Goal: Task Accomplishment & Management: Manage account settings

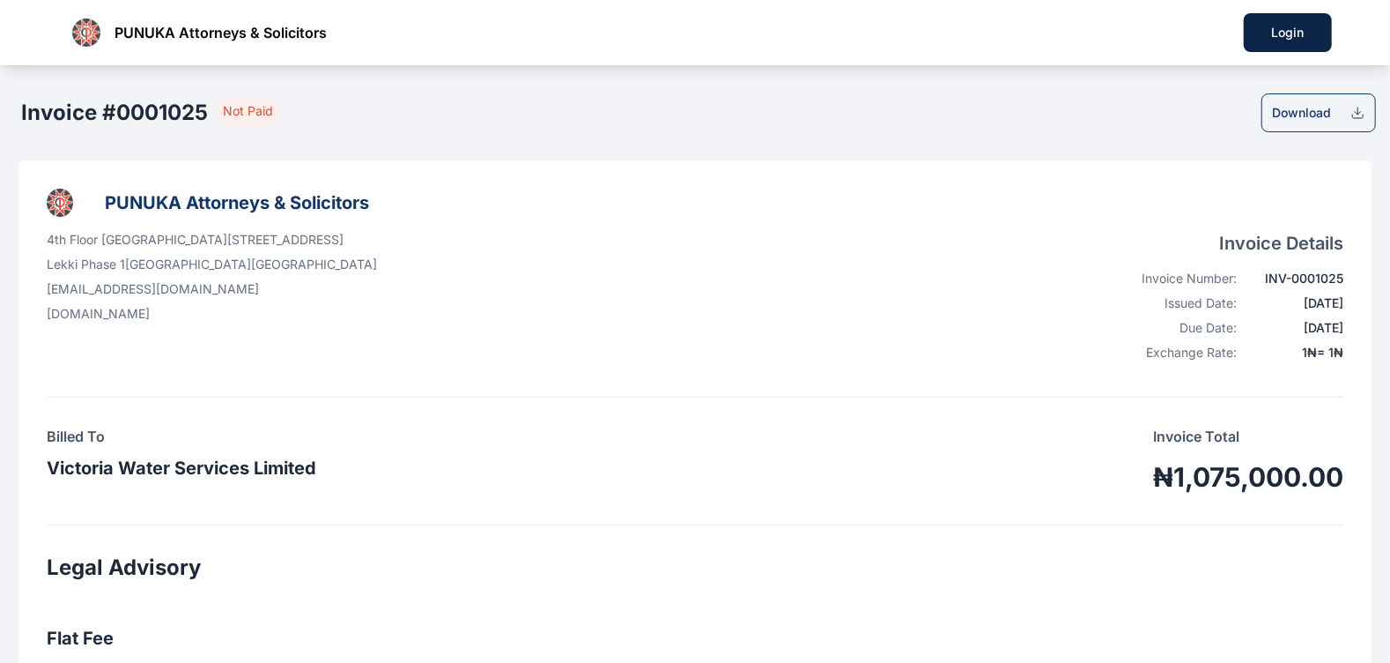
click at [1331, 116] on div "Download" at bounding box center [1302, 113] width 59 height 18
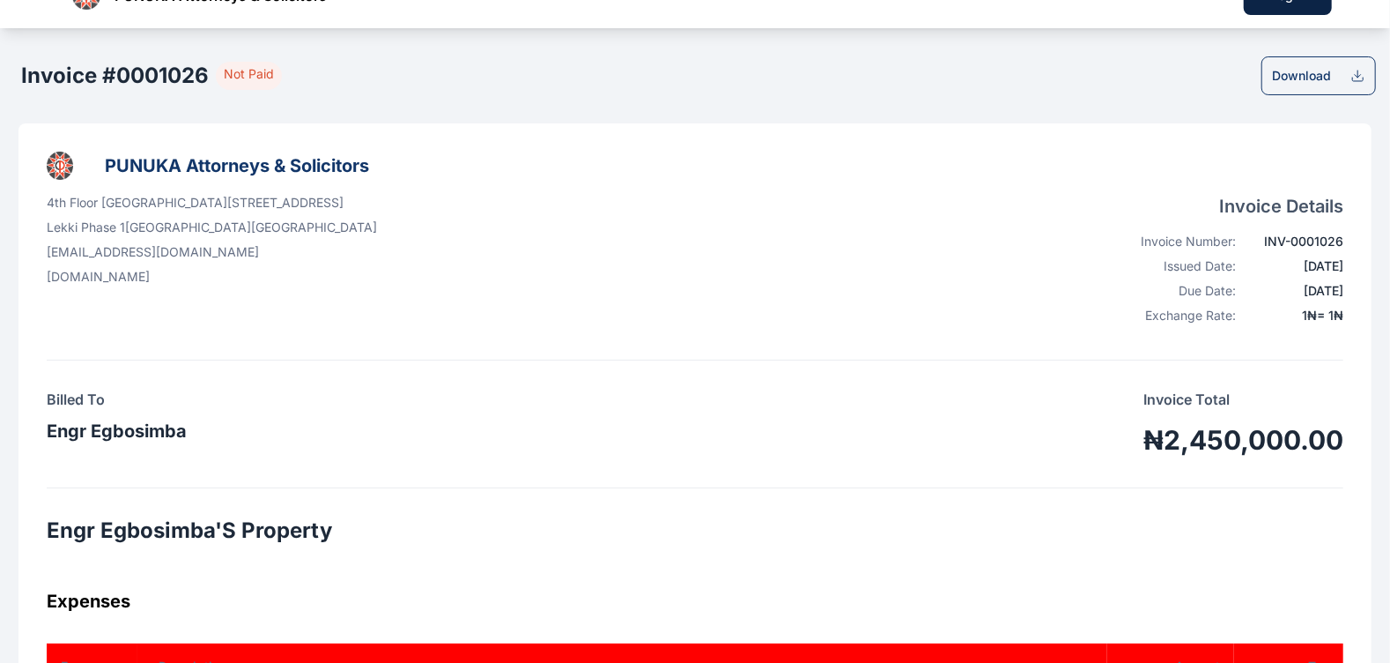
scroll to position [39, 0]
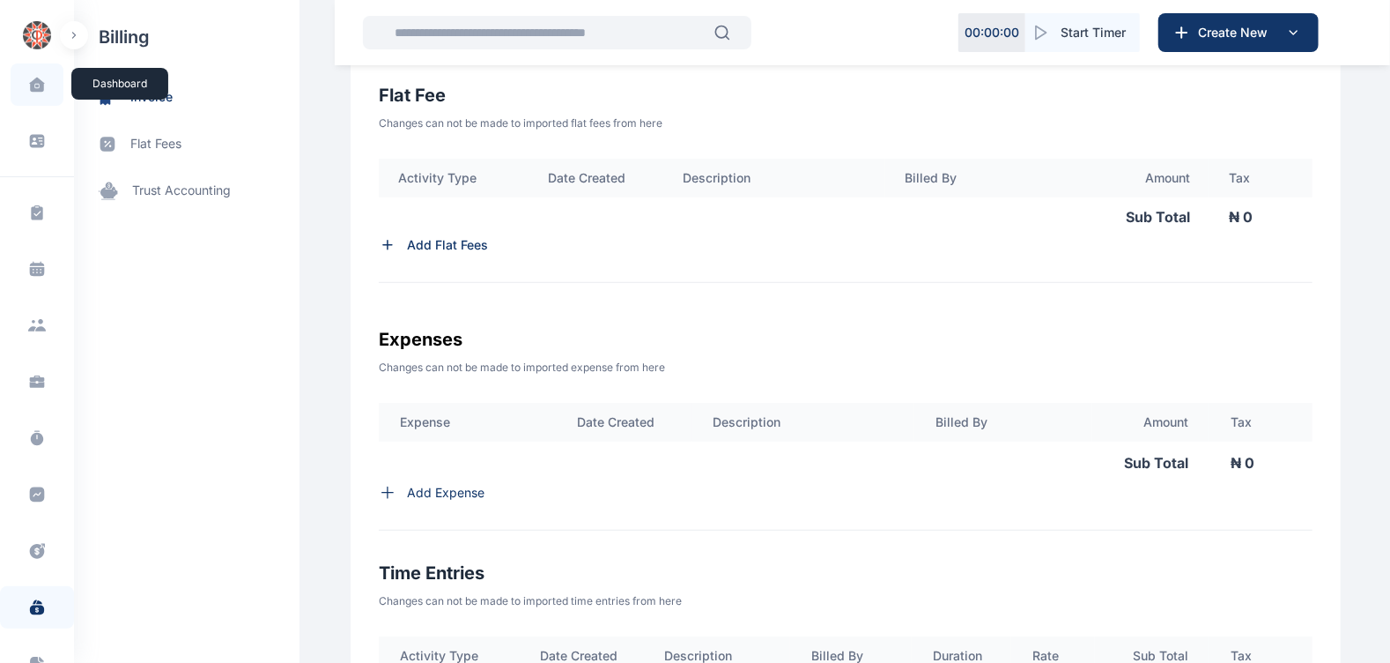
click at [46, 85] on span at bounding box center [37, 84] width 44 height 37
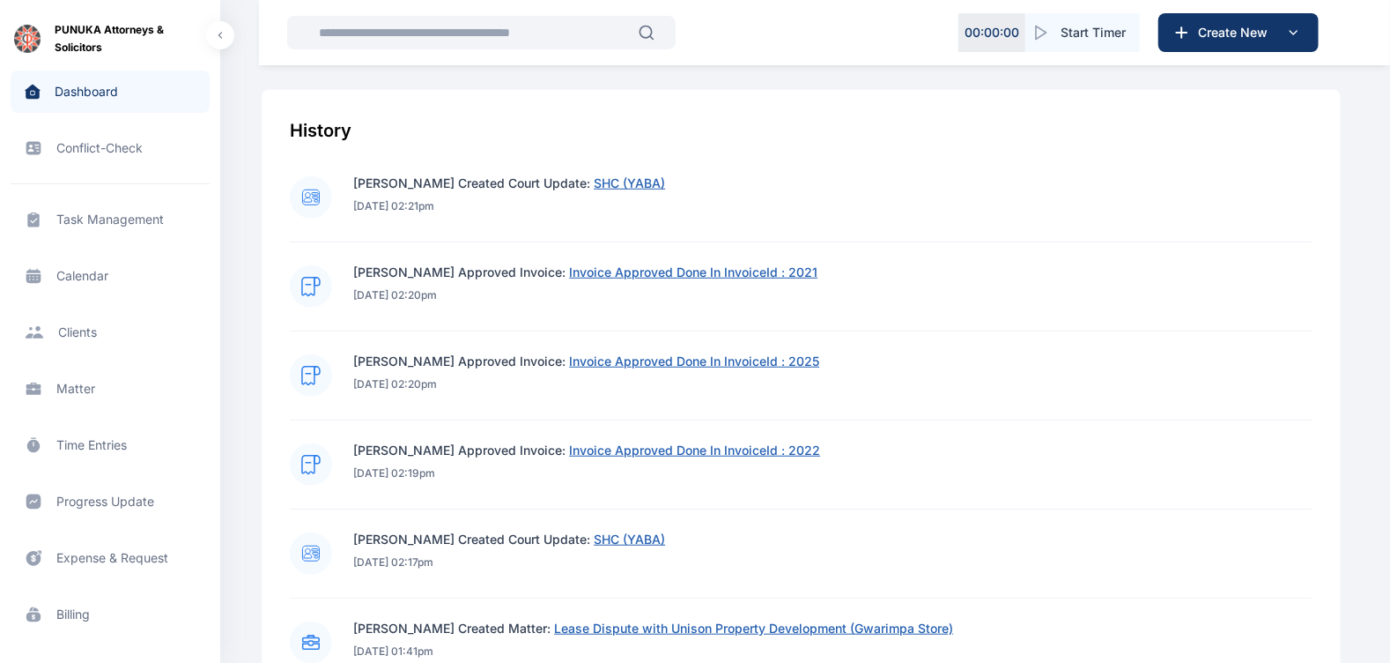
scroll to position [661, 0]
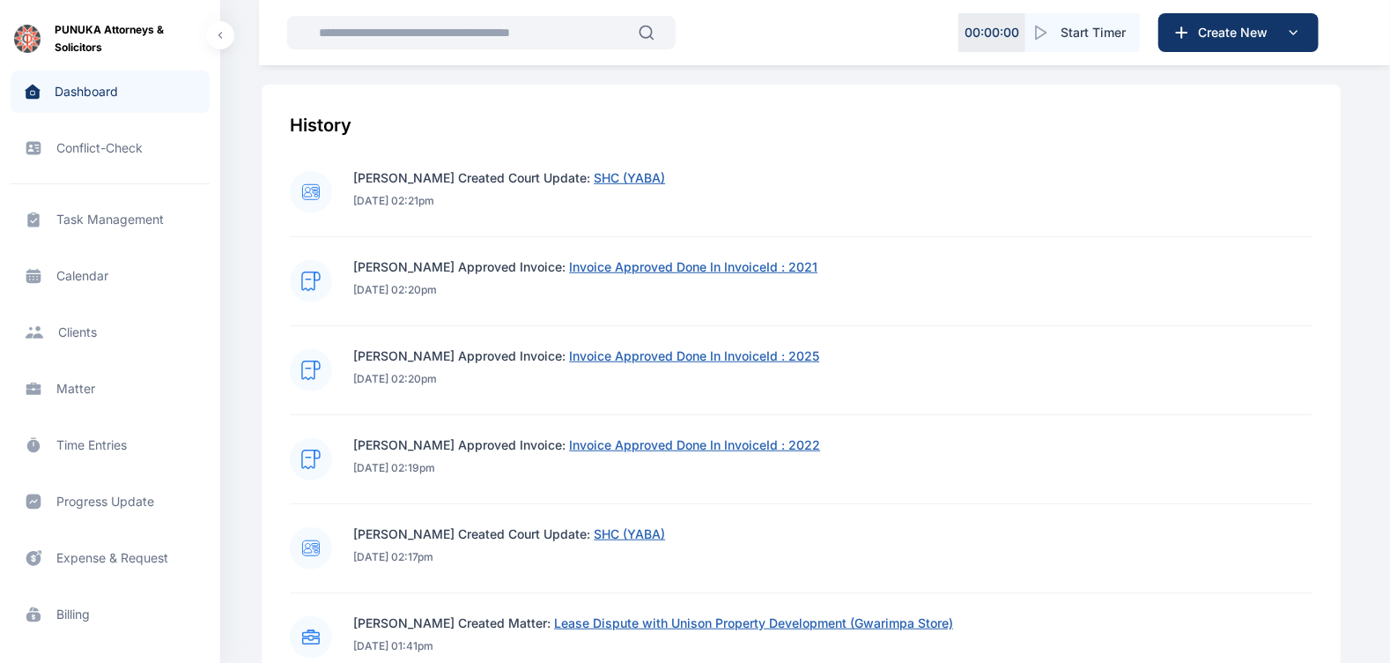
click at [639, 261] on span "Invoice Approved Done In InvoiceId : 2021" at bounding box center [693, 266] width 248 height 15
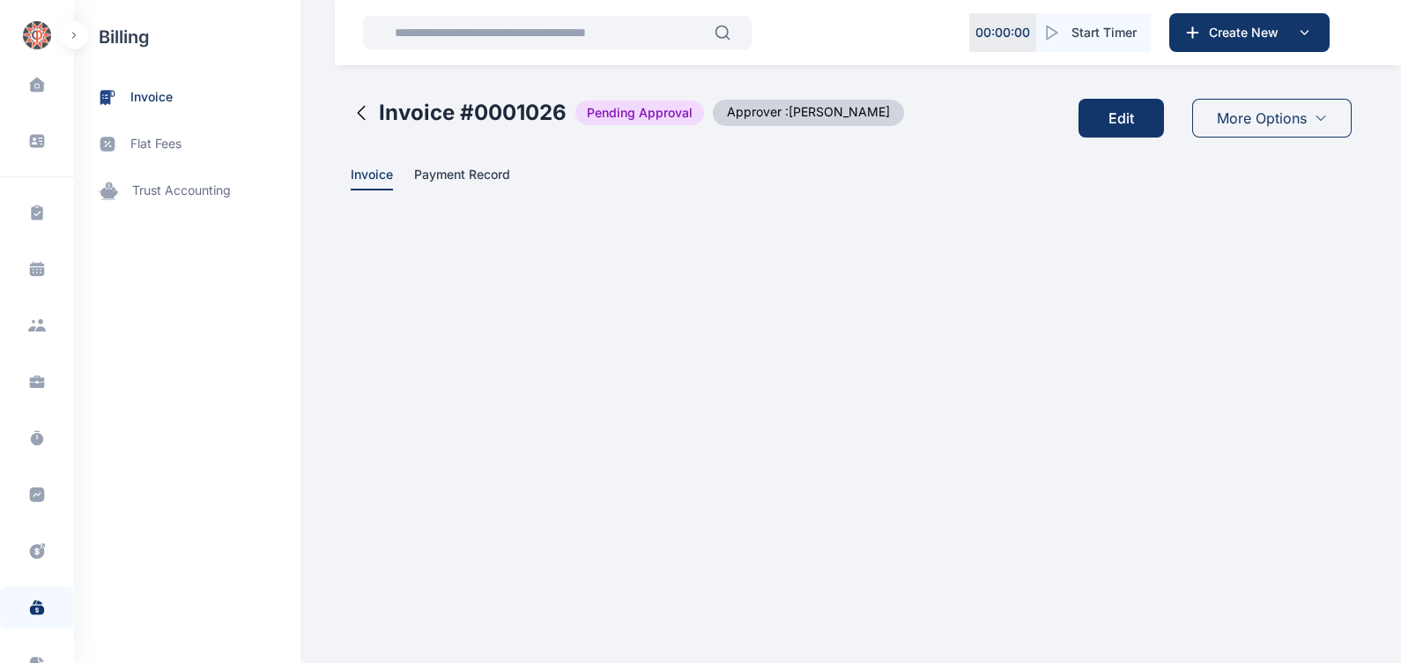
click at [1111, 125] on button "Edit" at bounding box center [1121, 118] width 85 height 39
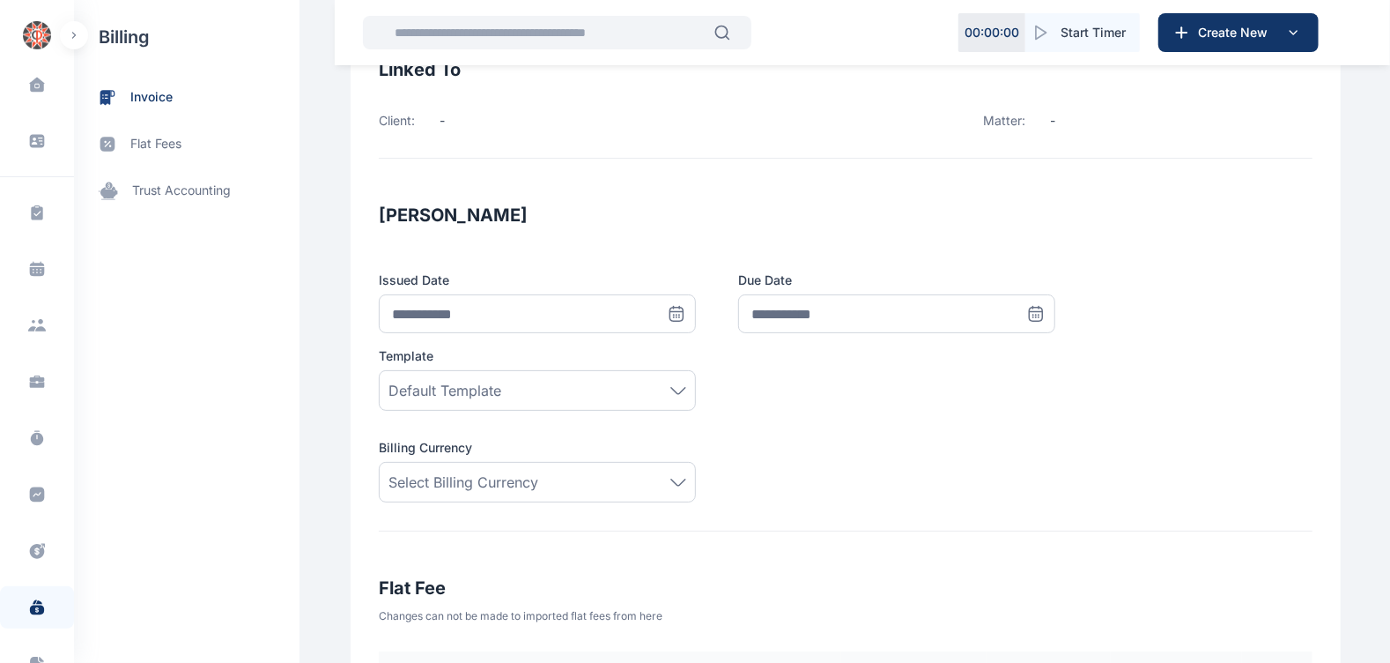
scroll to position [147, 0]
click at [671, 308] on icon at bounding box center [677, 312] width 13 height 13
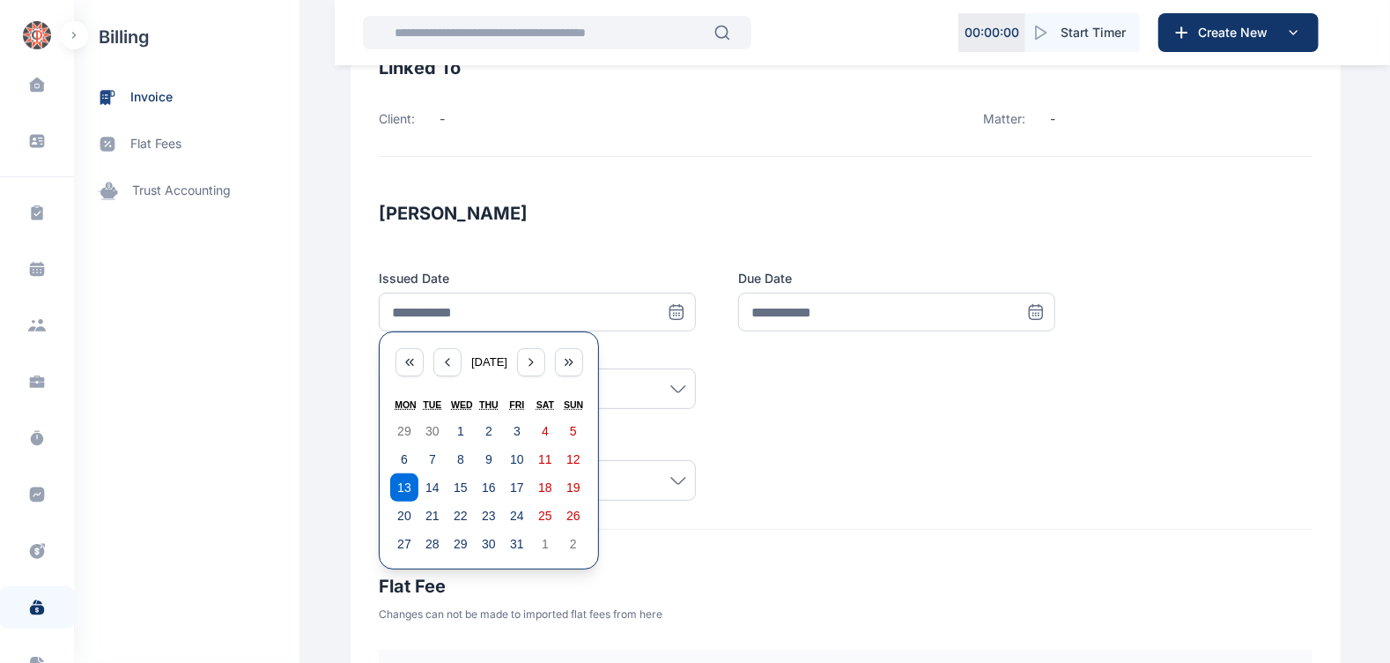
click at [802, 429] on div "**********" at bounding box center [846, 364] width 934 height 330
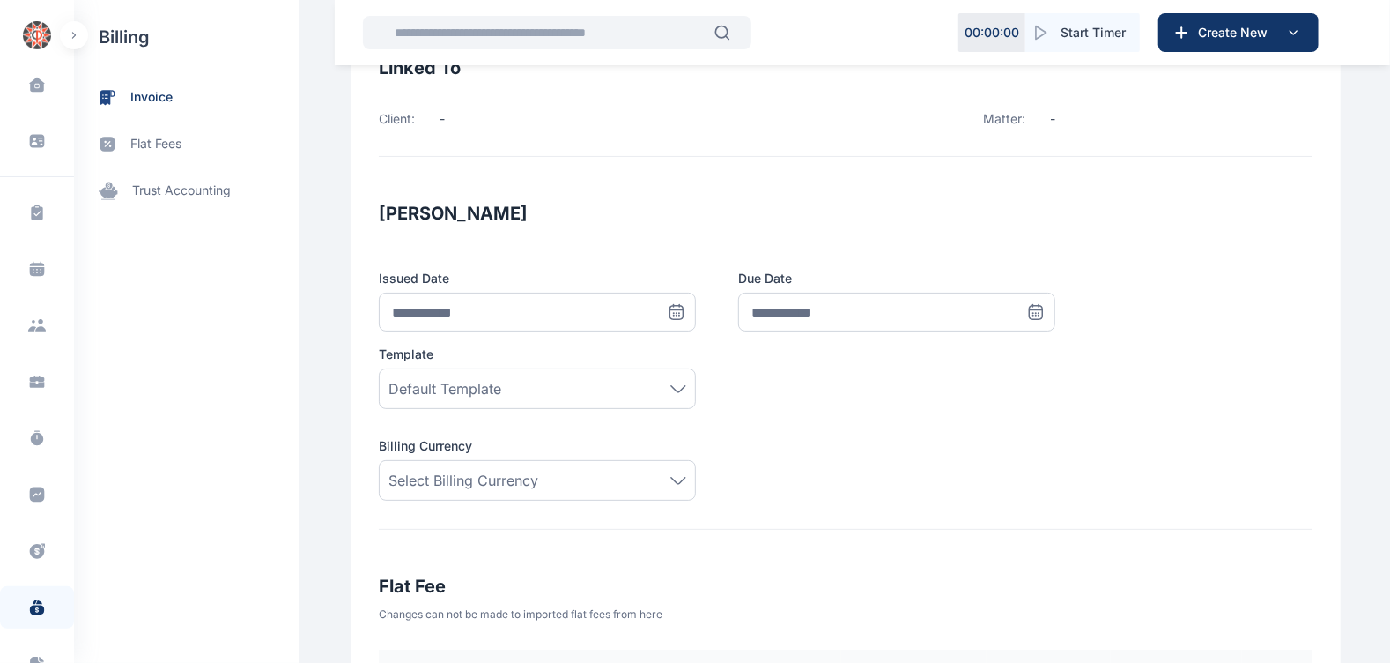
scroll to position [0, 0]
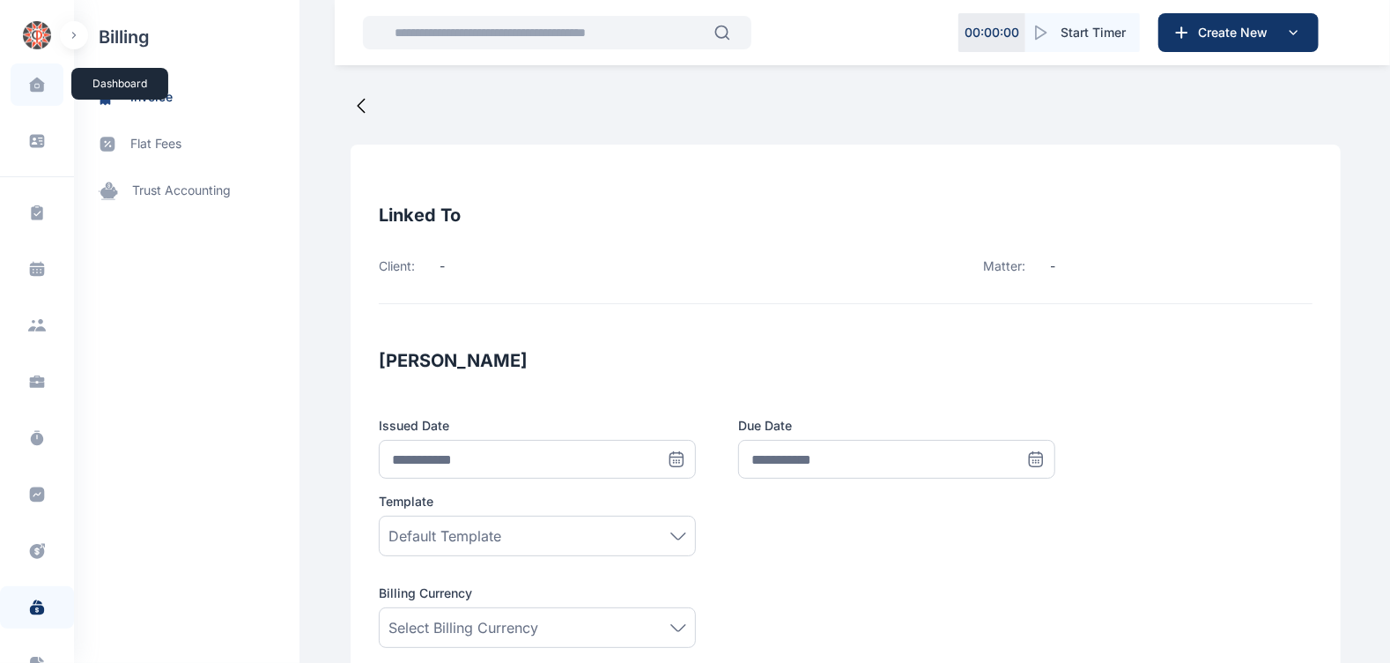
click at [35, 75] on span at bounding box center [37, 84] width 44 height 37
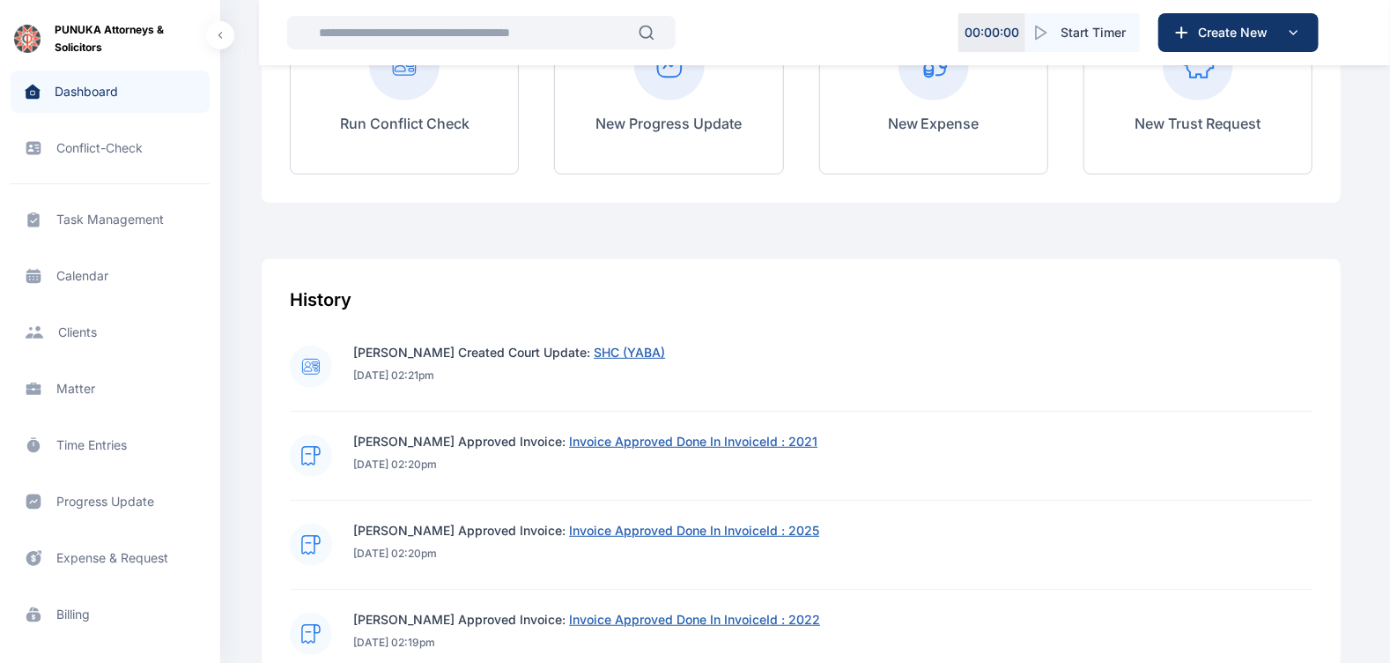
scroll to position [555, 0]
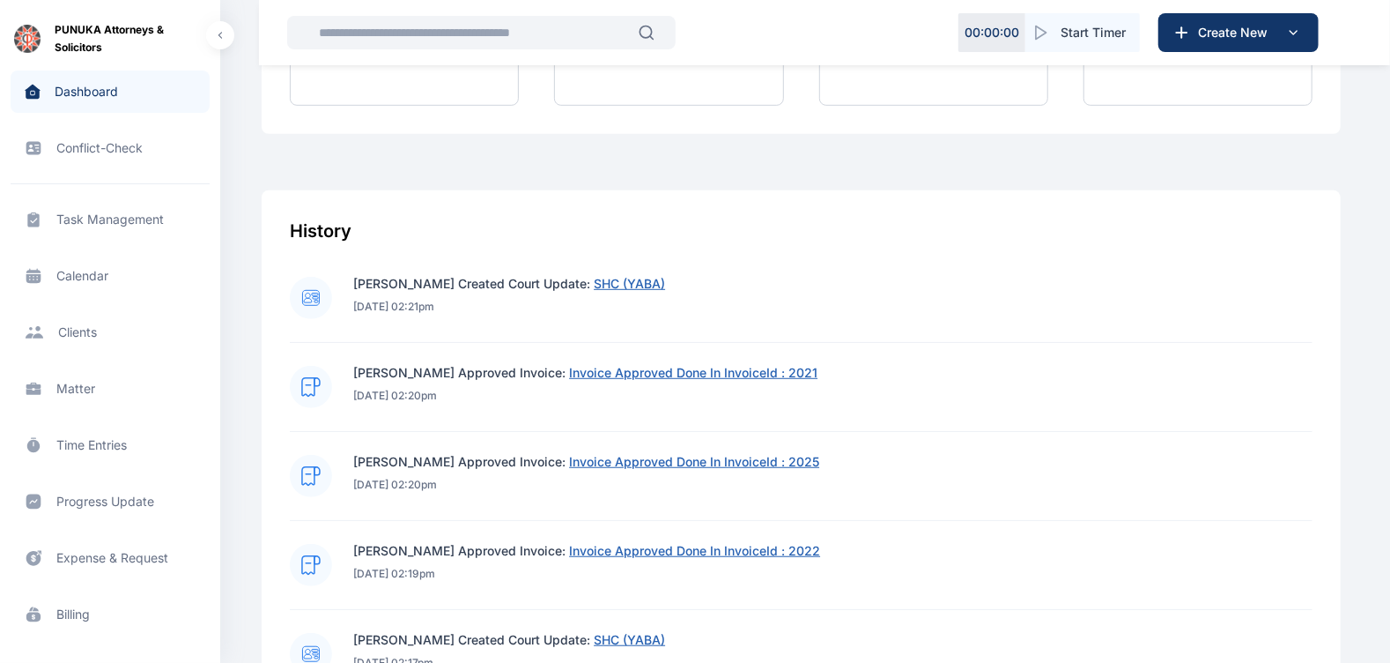
click at [731, 371] on span "Invoice Approved Done In InvoiceId : 2021" at bounding box center [693, 372] width 248 height 15
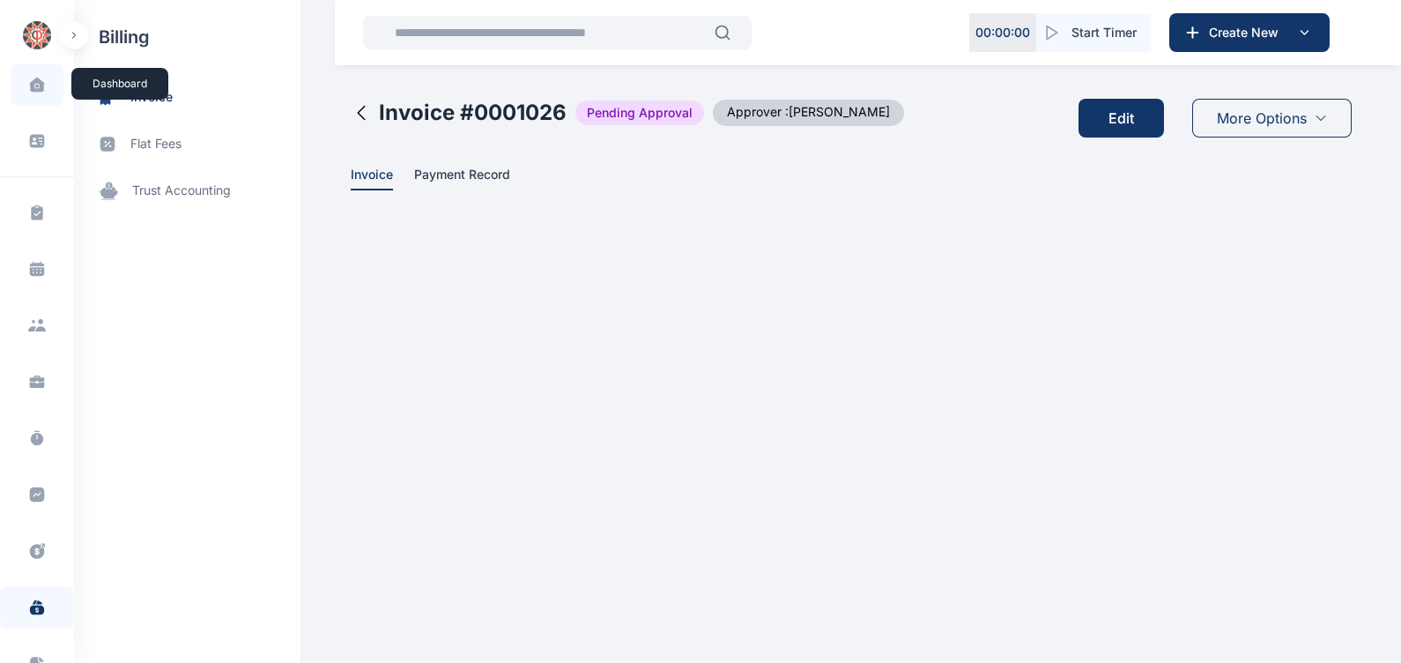
click at [40, 85] on icon at bounding box center [36, 85] width 15 height 14
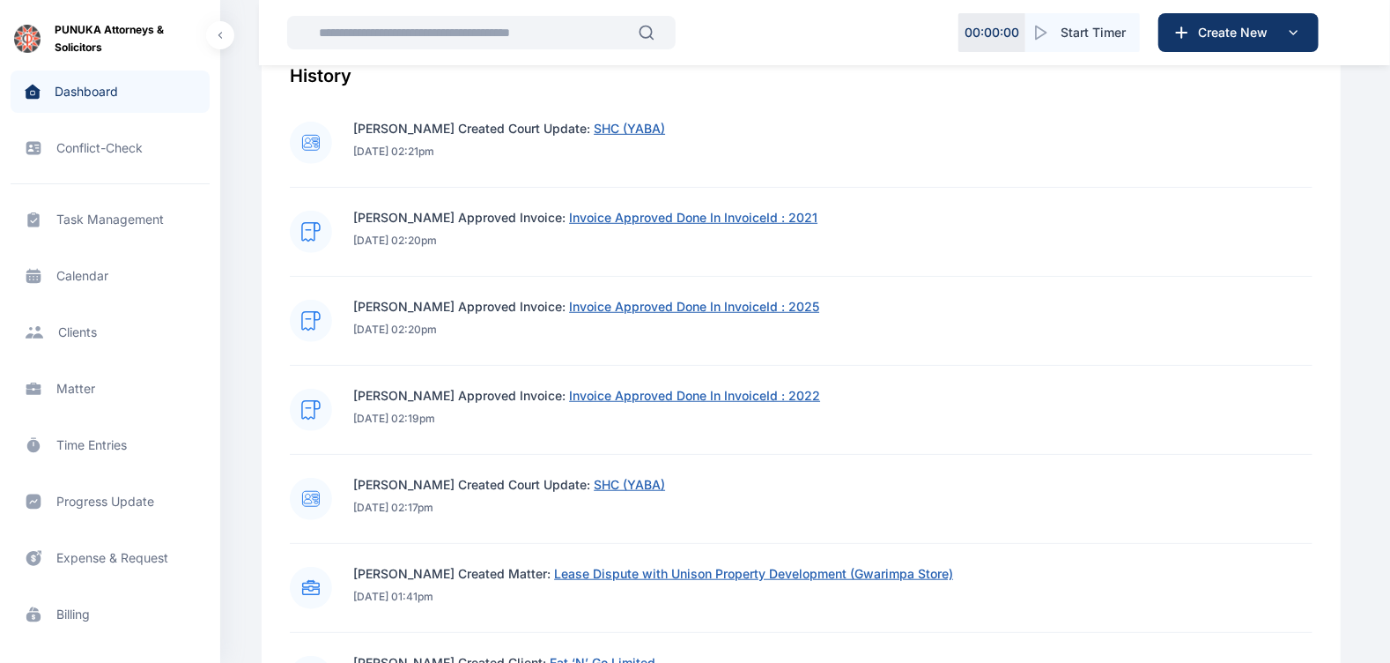
scroll to position [708, 0]
click at [652, 223] on span "Invoice Approved Done In InvoiceId : 2021" at bounding box center [693, 218] width 248 height 15
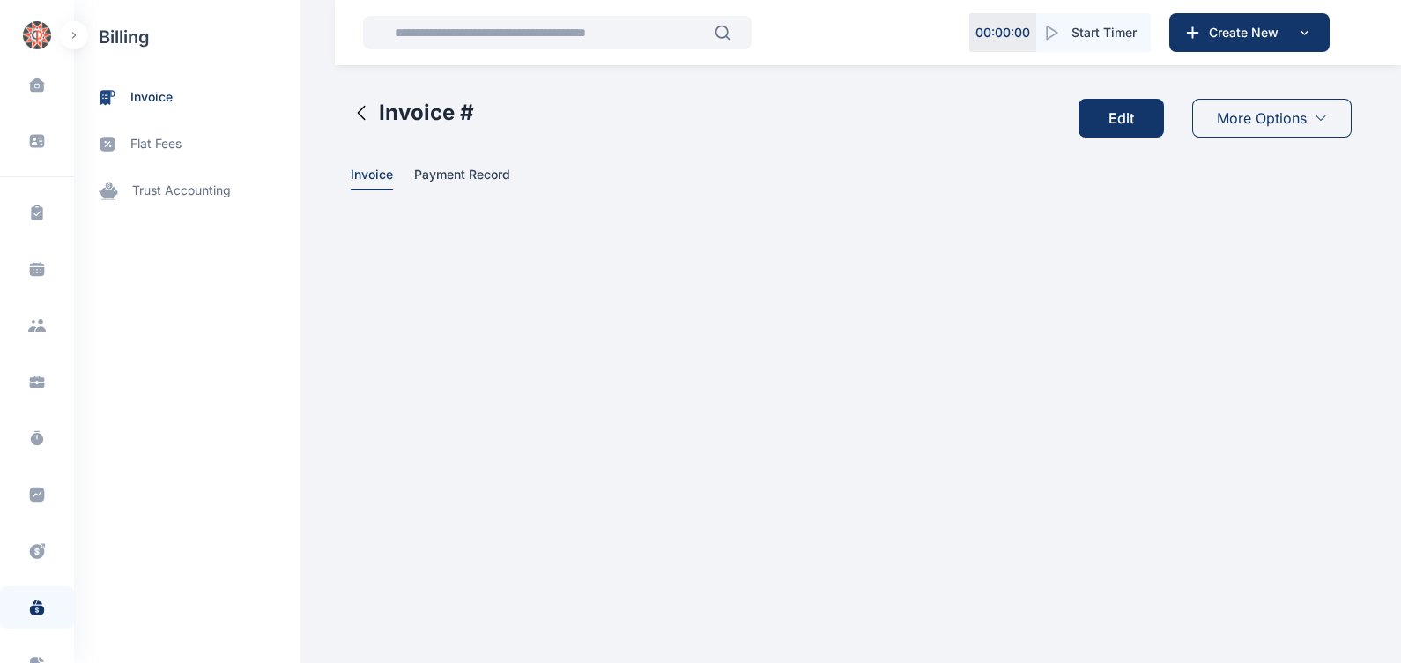
click at [1111, 123] on button "Edit" at bounding box center [1121, 118] width 85 height 39
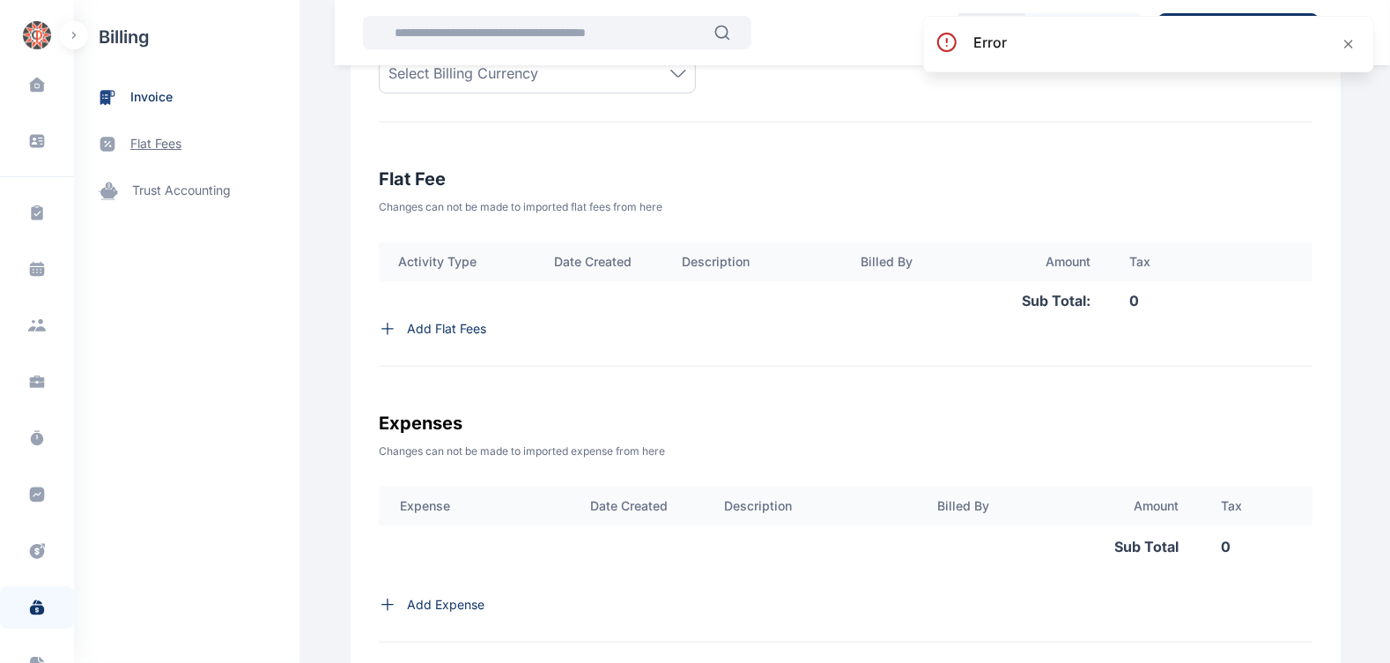
scroll to position [560, 0]
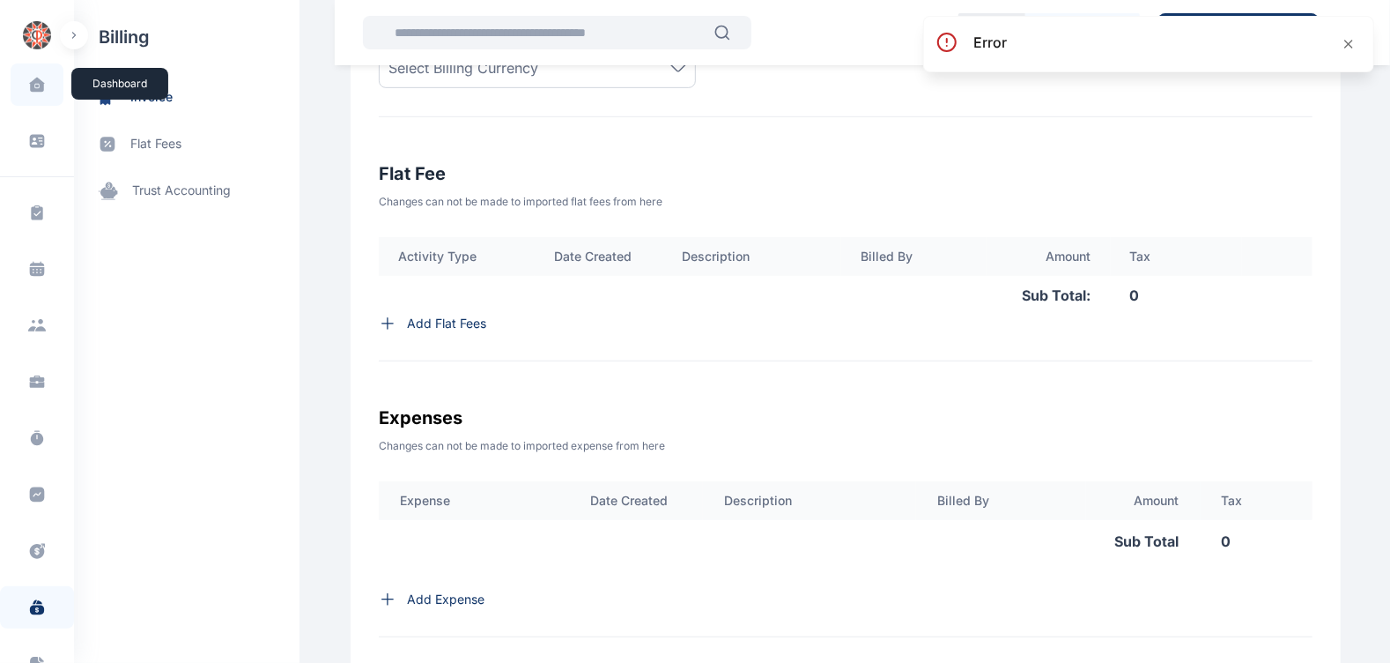
click at [26, 93] on span at bounding box center [37, 84] width 44 height 37
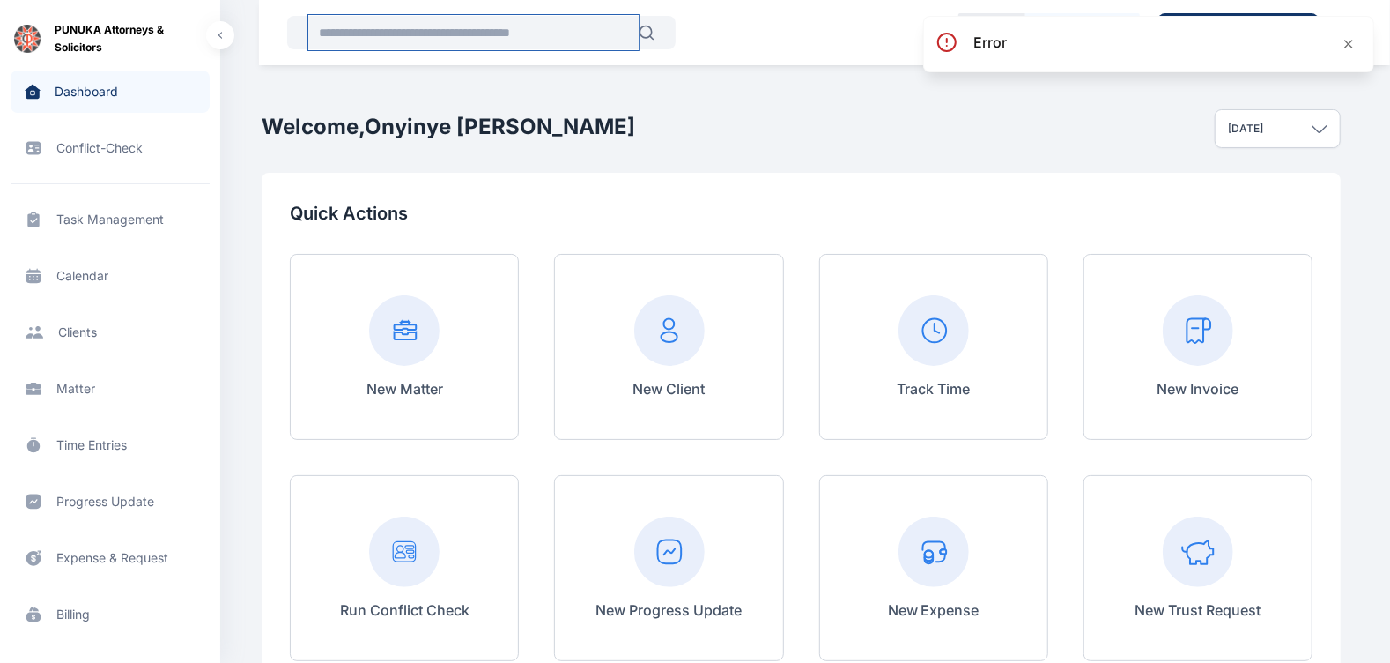
click at [426, 33] on input "text" at bounding box center [473, 32] width 330 height 35
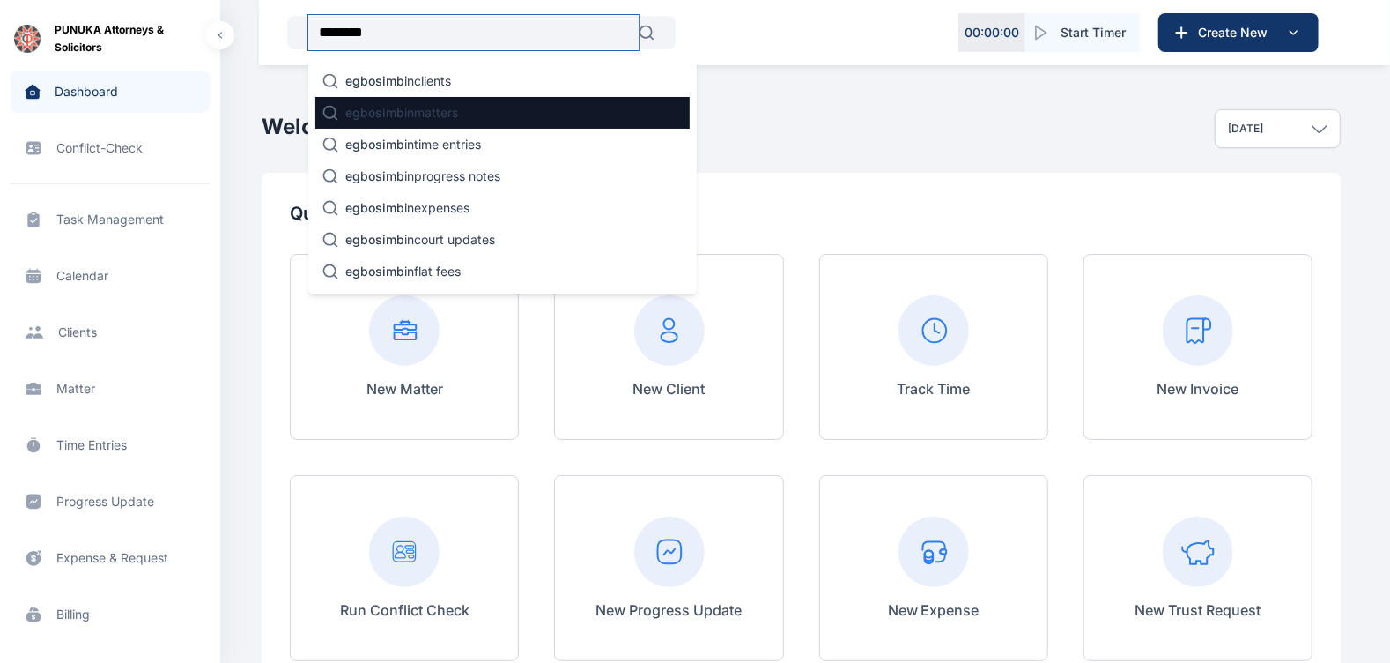
type input "********"
click at [397, 97] on div "egbosimb in matters" at bounding box center [502, 113] width 374 height 32
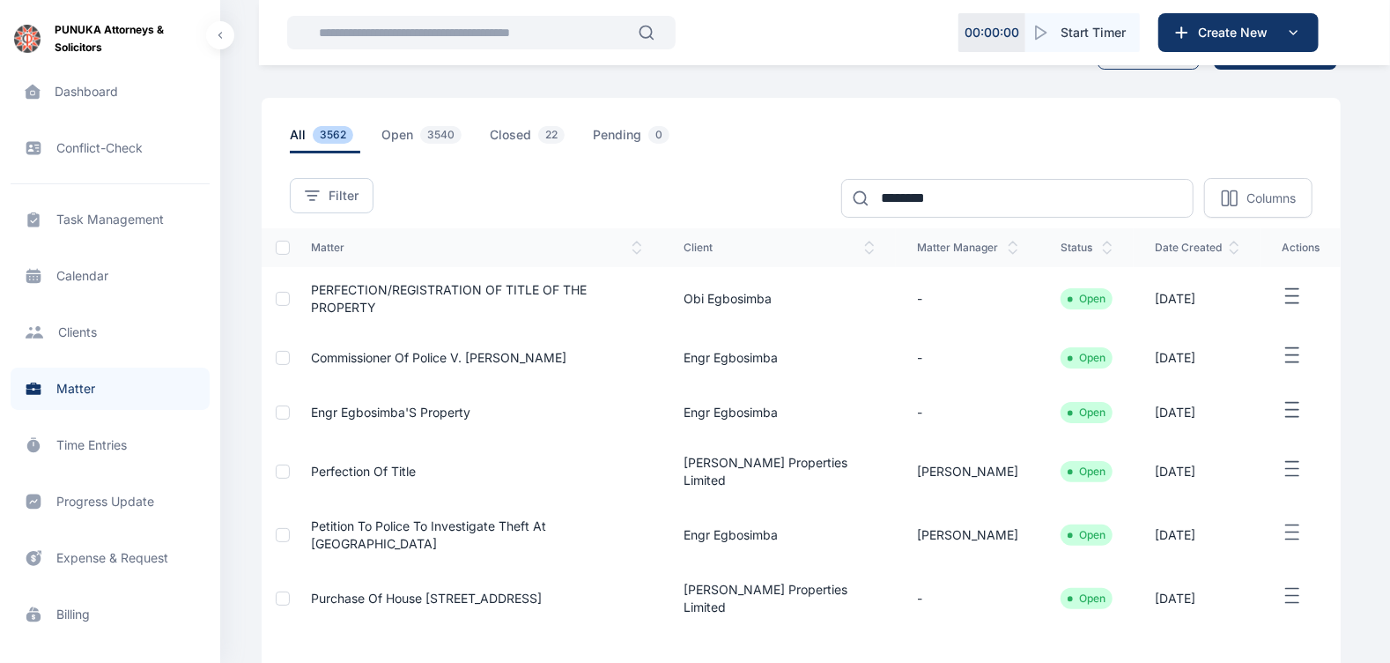
scroll to position [55, 0]
click at [361, 409] on span "Engr Egbosimba'S Property" at bounding box center [390, 411] width 159 height 15
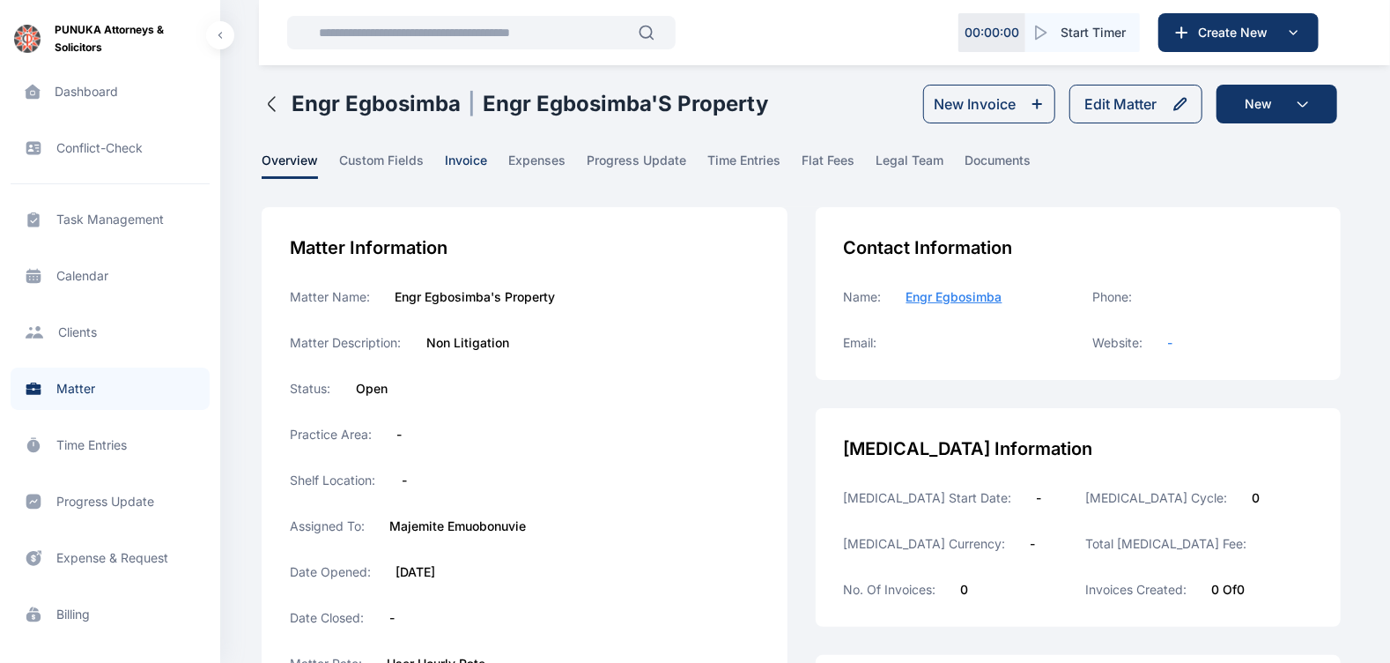
click at [476, 165] on span "invoice" at bounding box center [466, 165] width 42 height 27
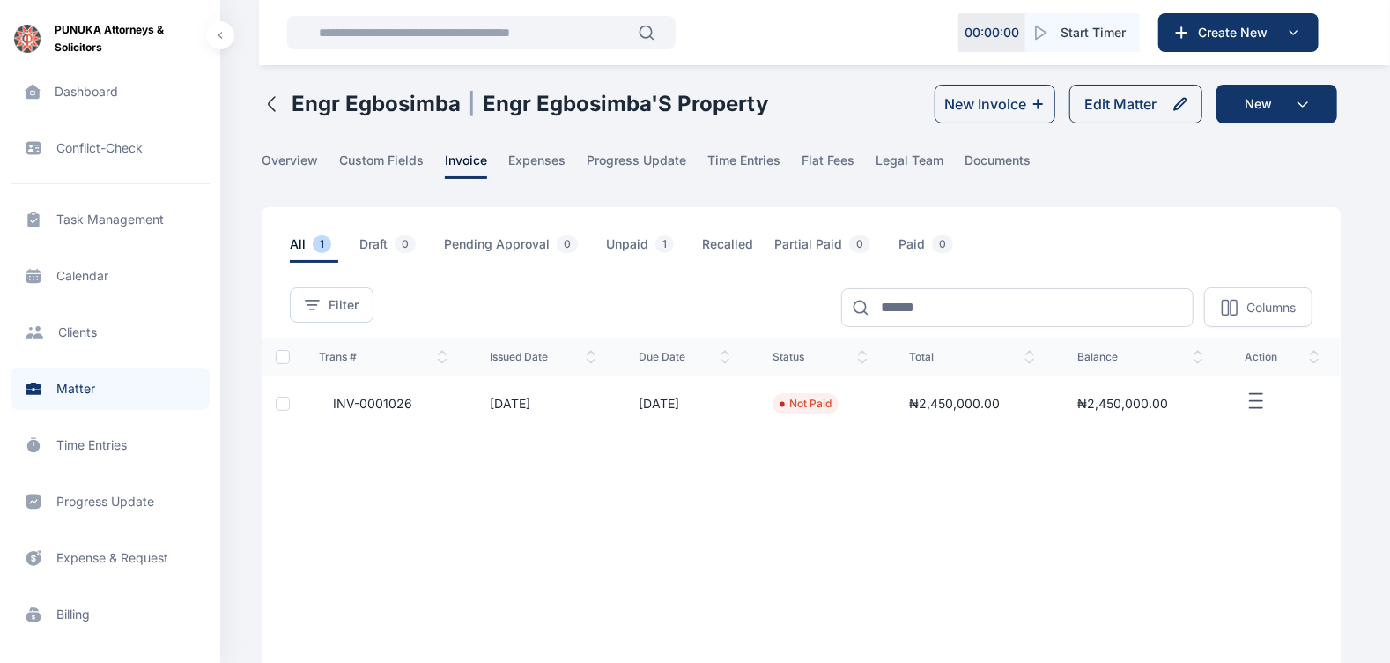
click at [385, 398] on span "INV-0001026" at bounding box center [365, 404] width 93 height 18
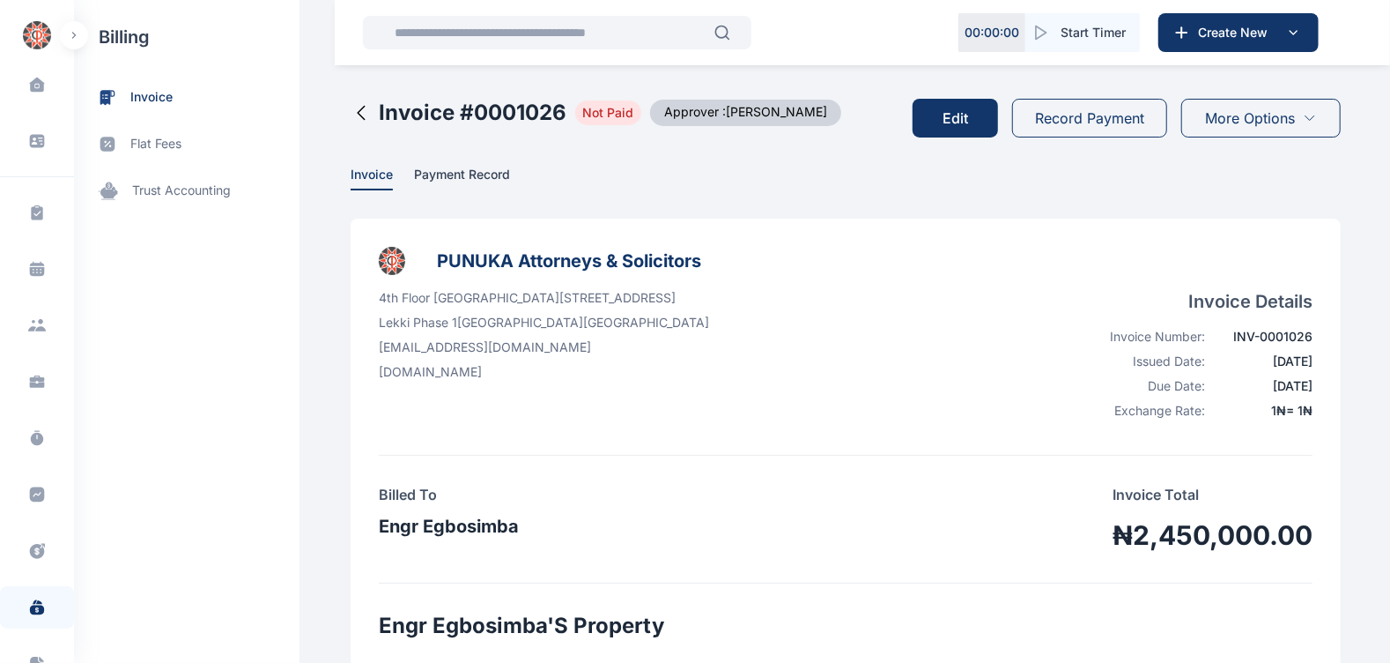
click at [951, 120] on button "Edit" at bounding box center [955, 118] width 85 height 39
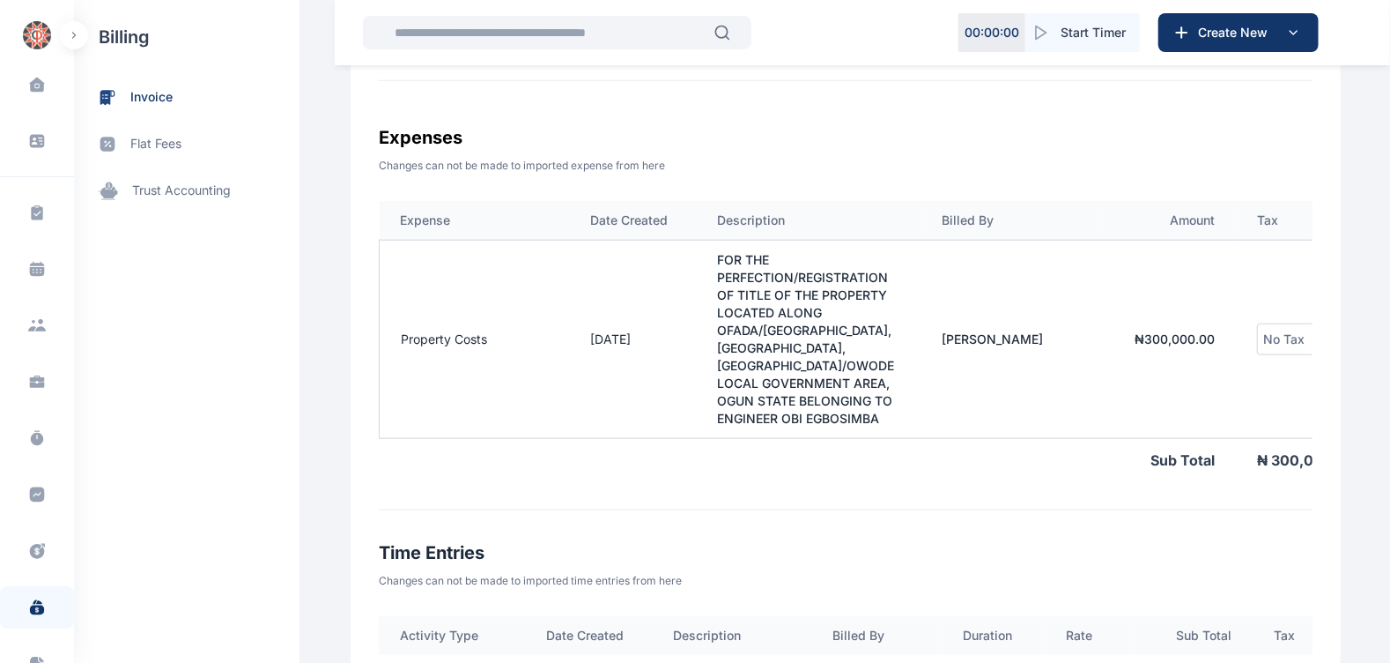
scroll to position [1129, 0]
click at [554, 336] on td "Property Costs" at bounding box center [475, 337] width 190 height 198
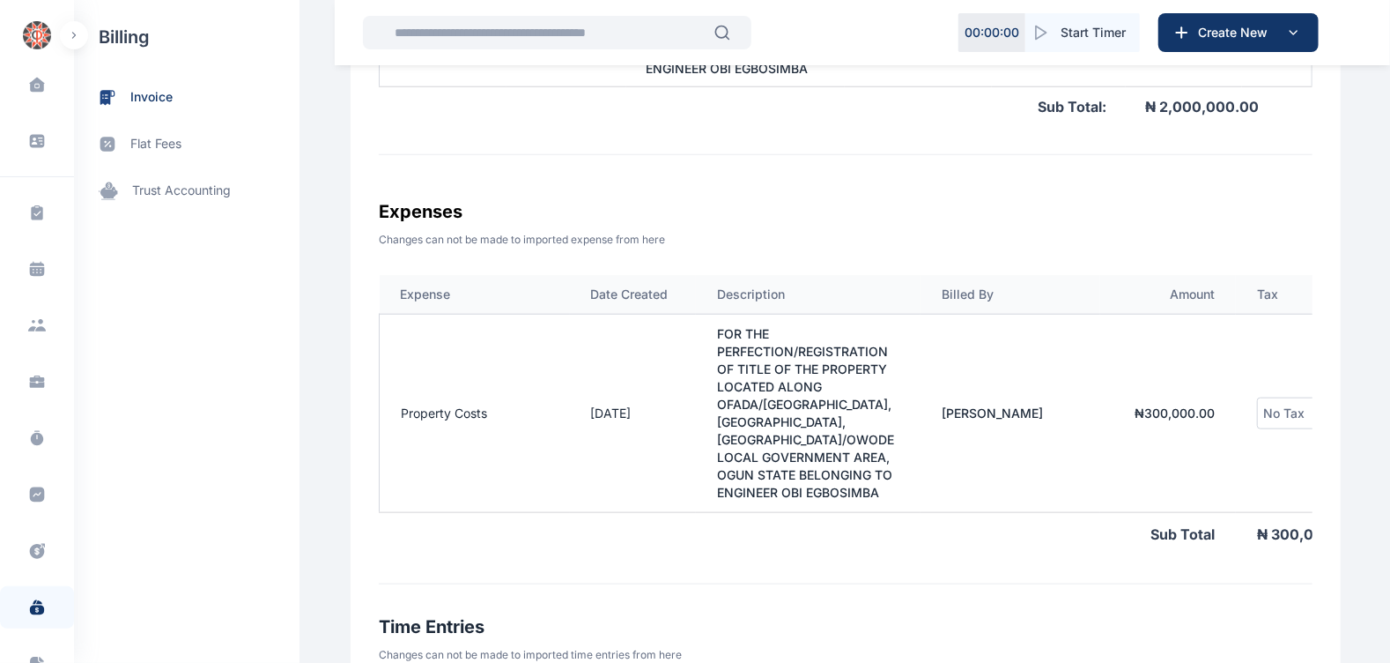
scroll to position [1013, 0]
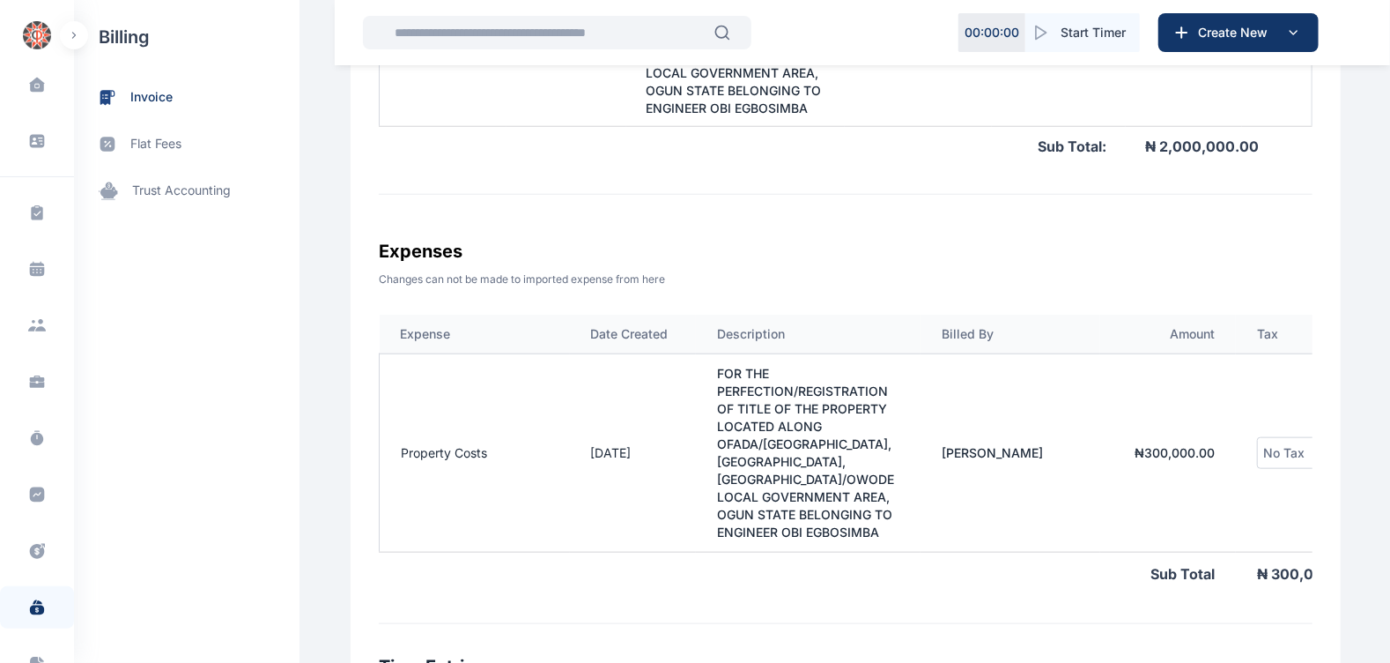
click at [1163, 452] on td "₦ 300,000.00" at bounding box center [1169, 452] width 136 height 198
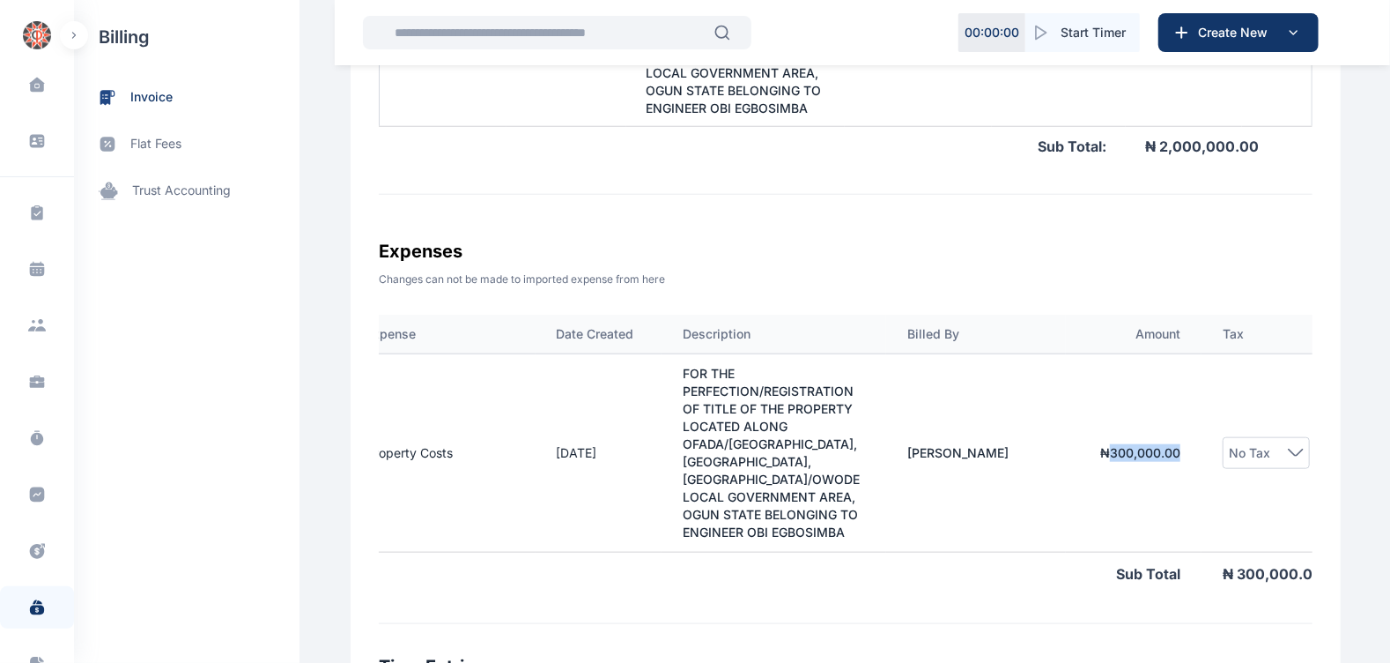
scroll to position [0, 52]
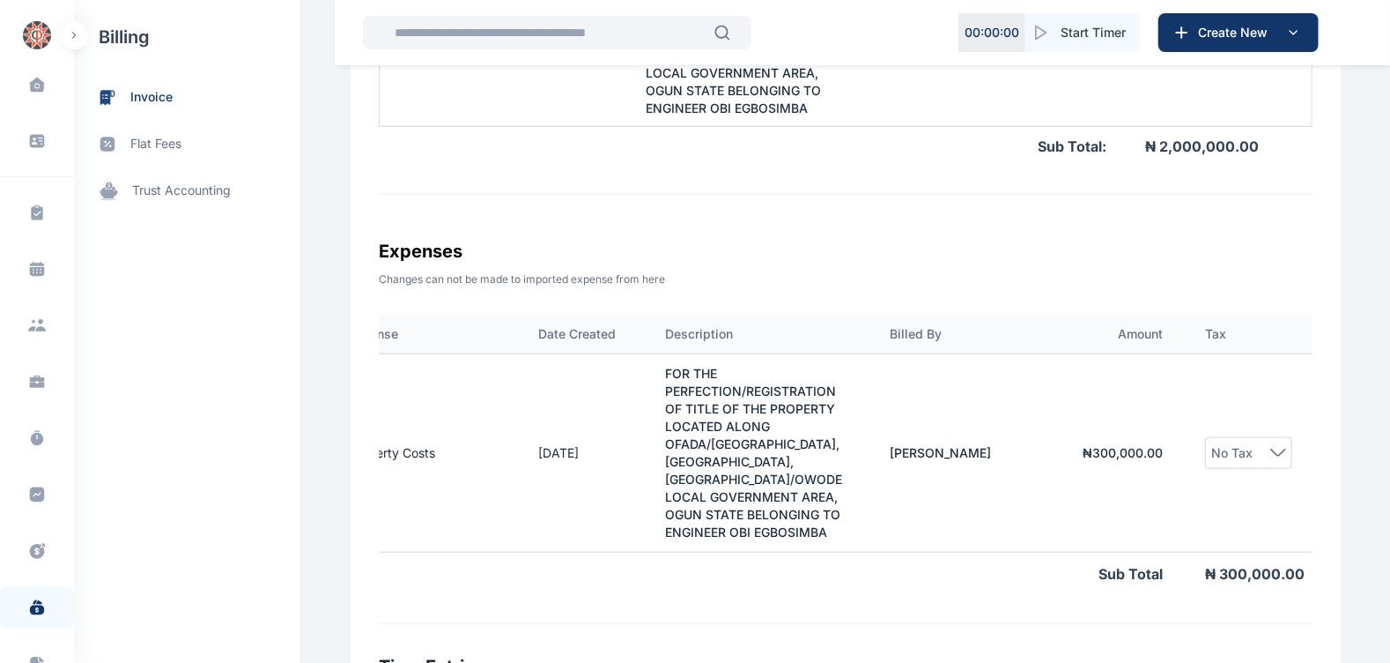
click at [1264, 445] on div "No Tax" at bounding box center [1249, 452] width 75 height 21
click at [1115, 410] on td "₦ 300,000.00" at bounding box center [1117, 452] width 136 height 198
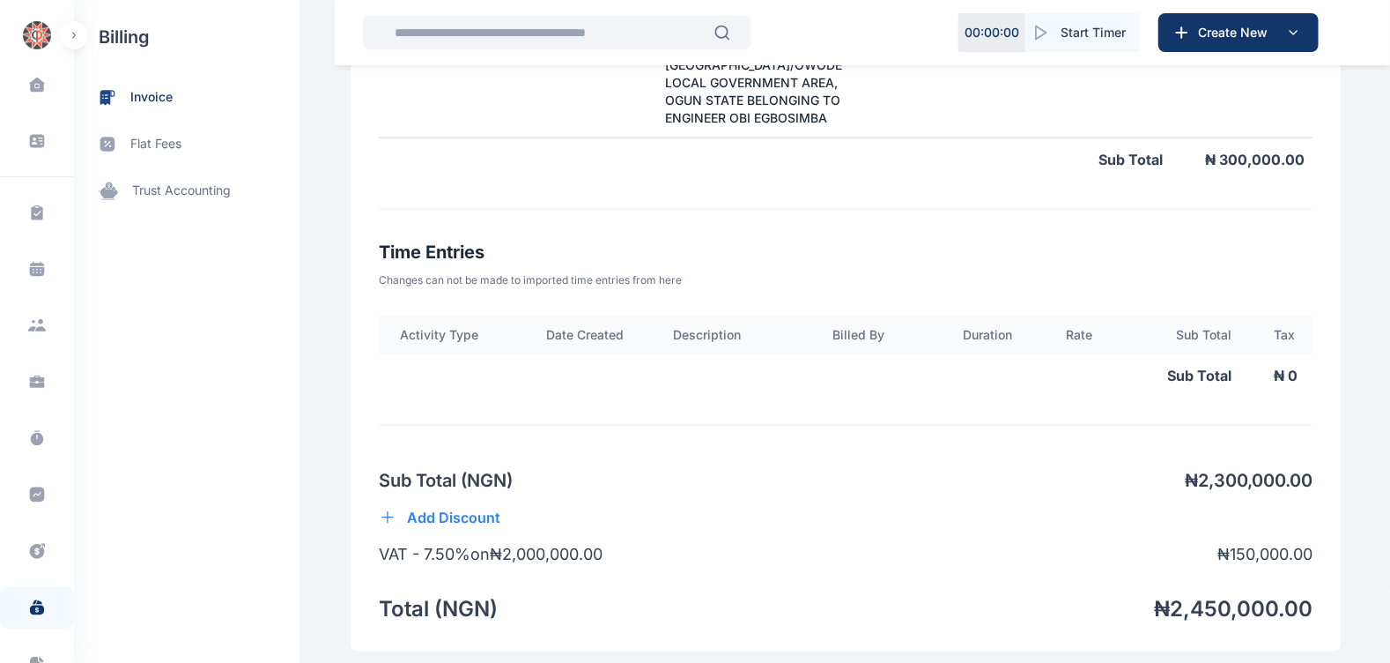
scroll to position [1645, 0]
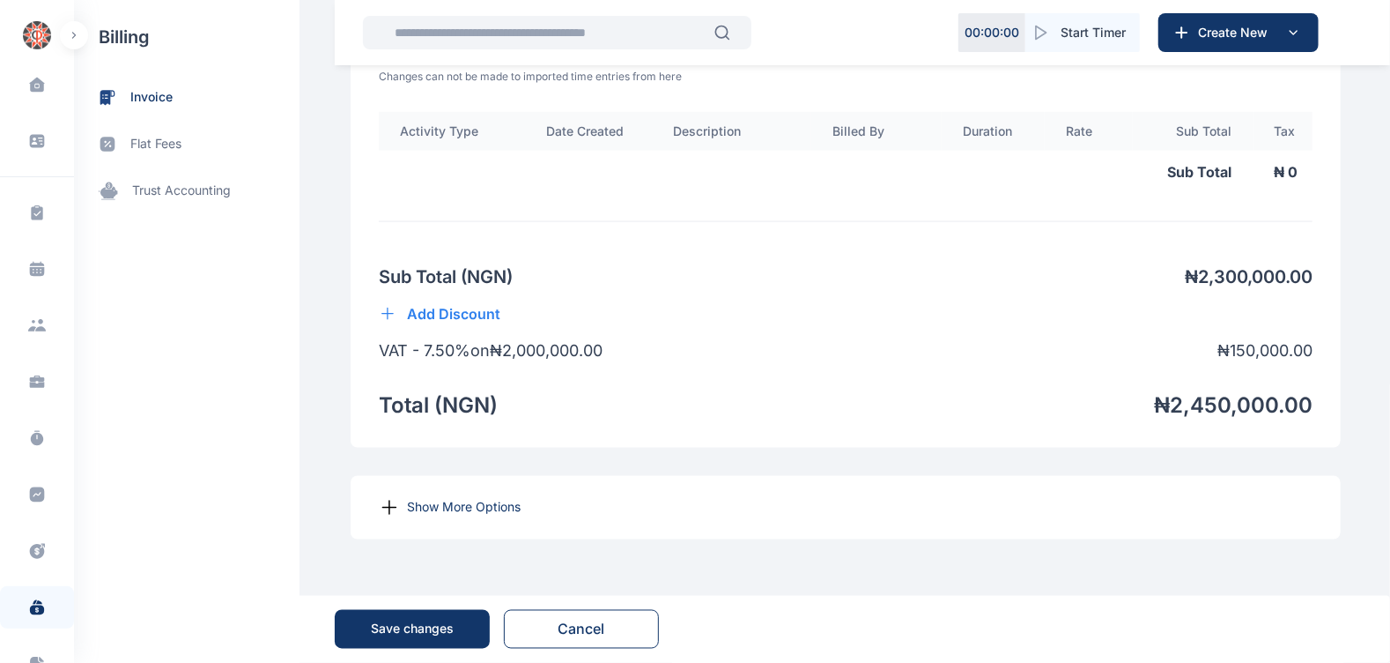
click at [471, 501] on p "Show More Options" at bounding box center [464, 508] width 114 height 18
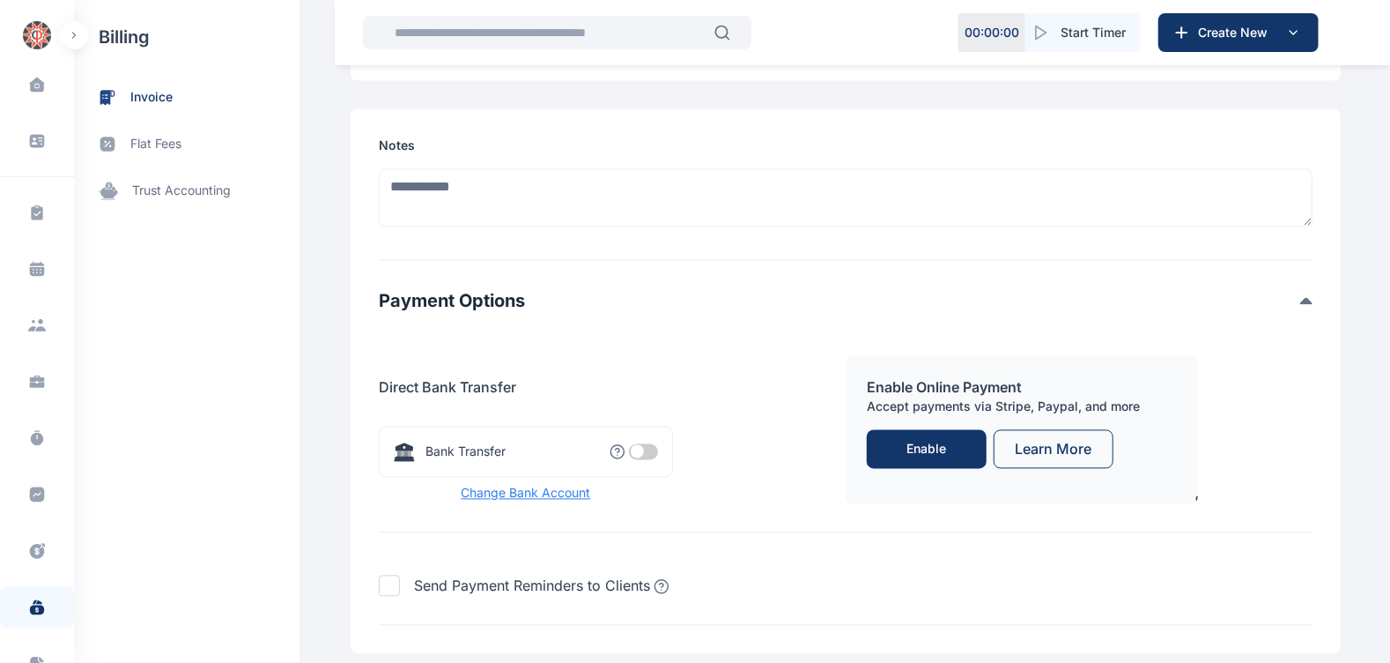
scroll to position [2092, 0]
click at [645, 457] on span at bounding box center [643, 449] width 29 height 16
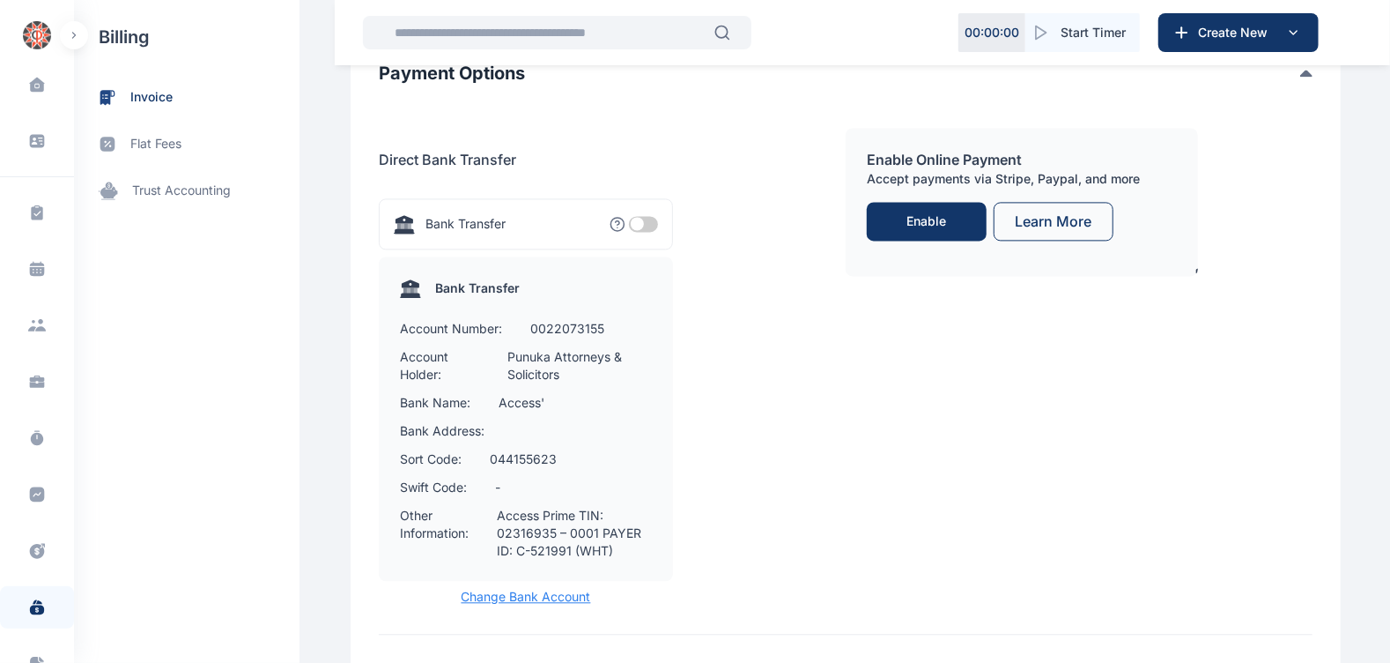
scroll to position [2318, 0]
click at [629, 231] on span at bounding box center [643, 223] width 29 height 16
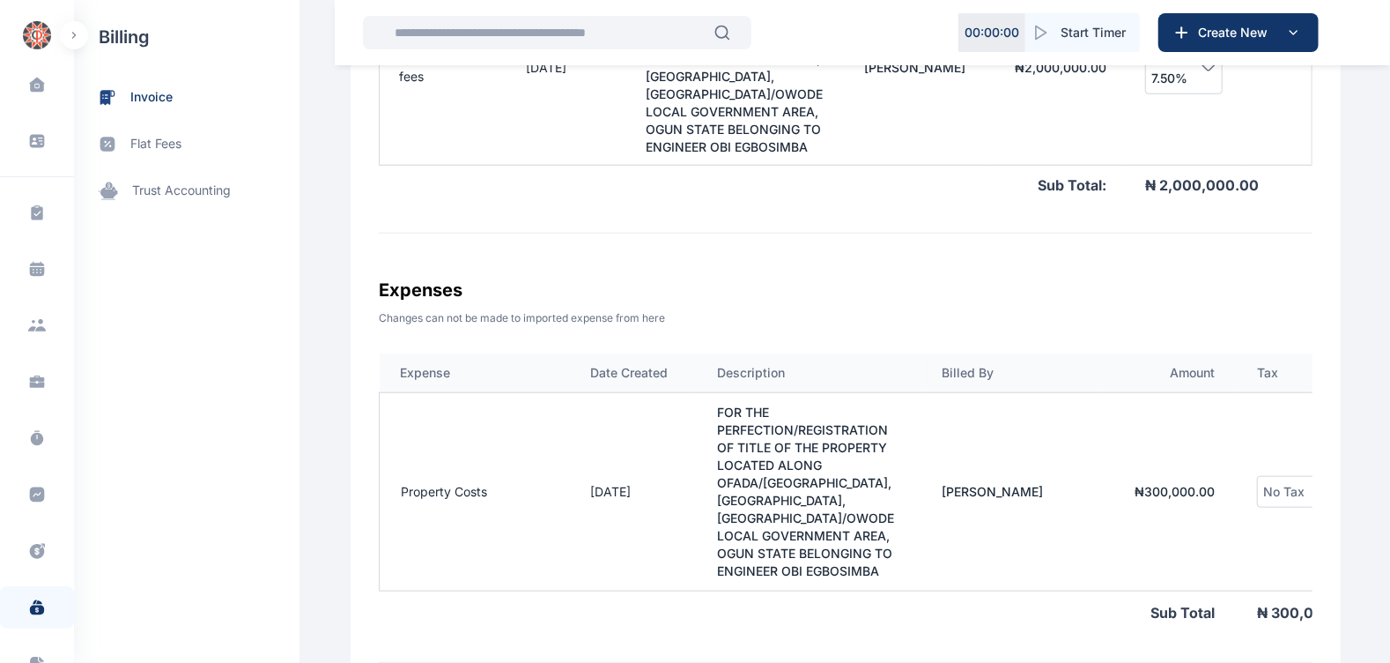
scroll to position [913, 0]
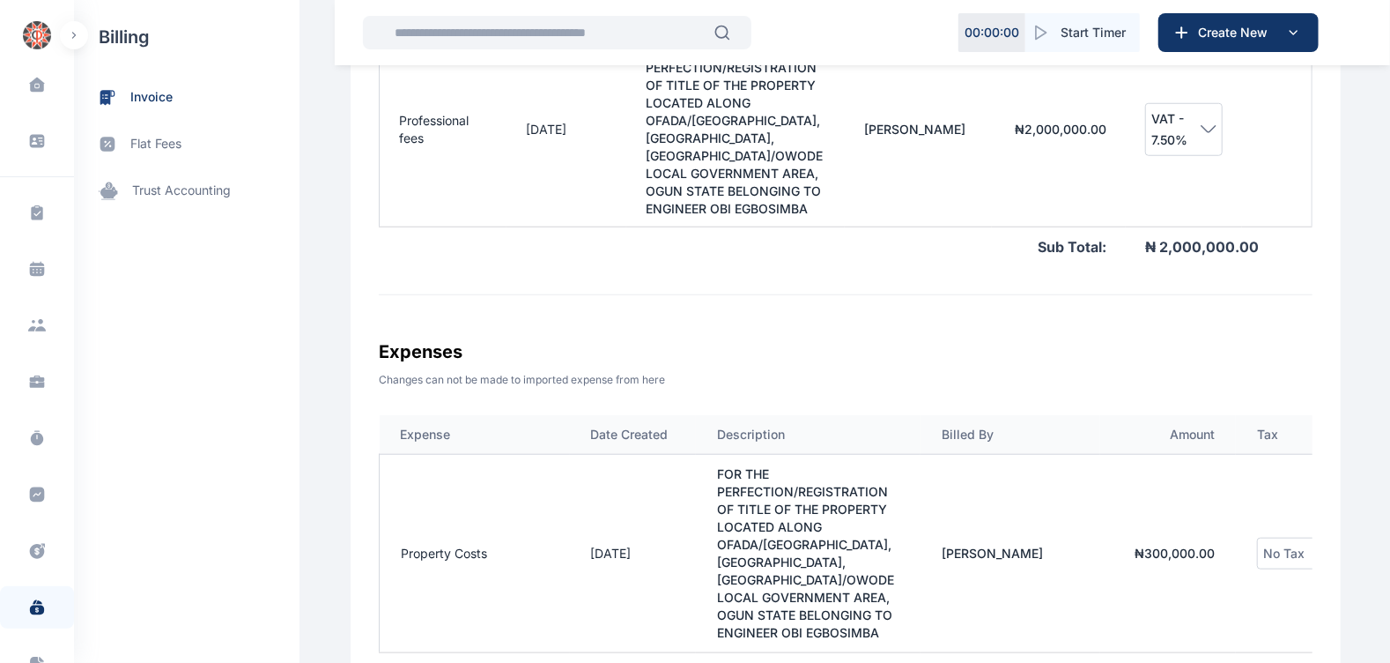
click at [585, 342] on h3 "Expenses" at bounding box center [846, 351] width 934 height 28
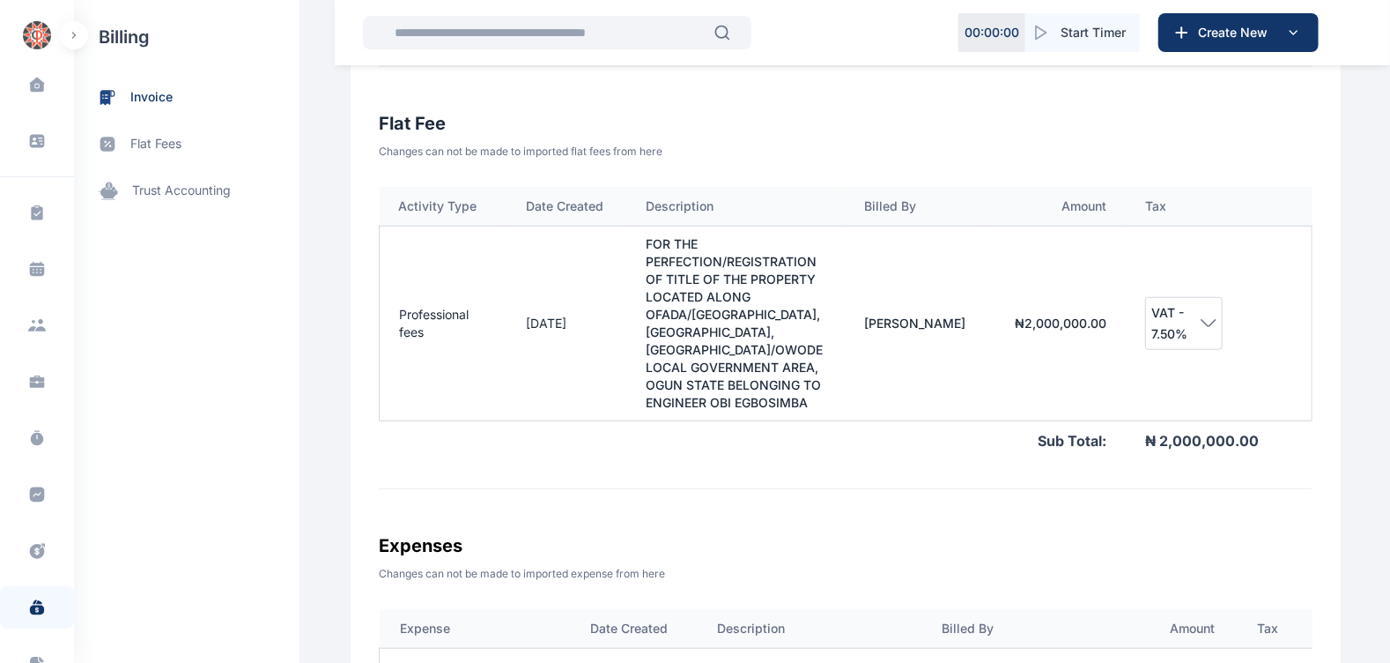
scroll to position [718, 0]
click at [602, 317] on td "[DATE]" at bounding box center [567, 323] width 120 height 195
click at [753, 370] on td "FOR THE PERFECTION/REGISTRATION OF TITLE OF THE PROPERTY LOCATED ALONG OFADA/[G…" at bounding box center [736, 323] width 219 height 195
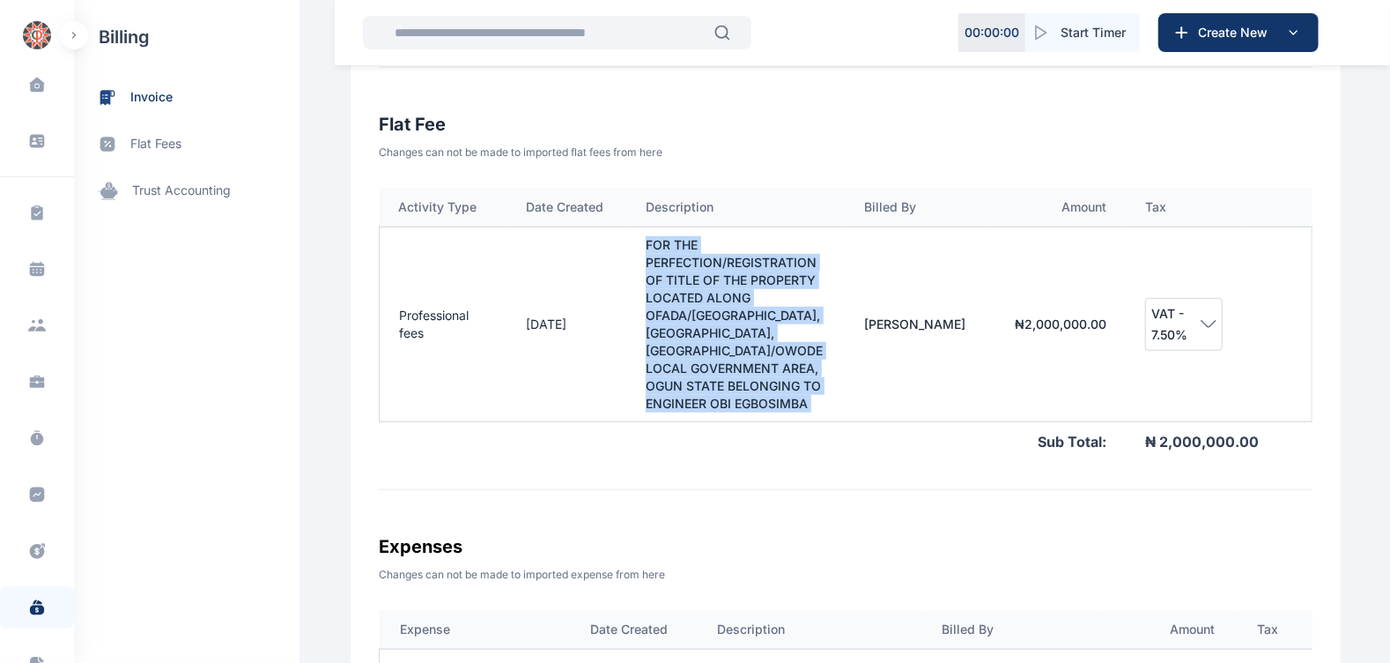
scroll to position [719, 0]
click at [753, 370] on td "FOR THE PERFECTION/REGISTRATION OF TITLE OF THE PROPERTY LOCATED ALONG OFADA/[G…" at bounding box center [736, 323] width 219 height 195
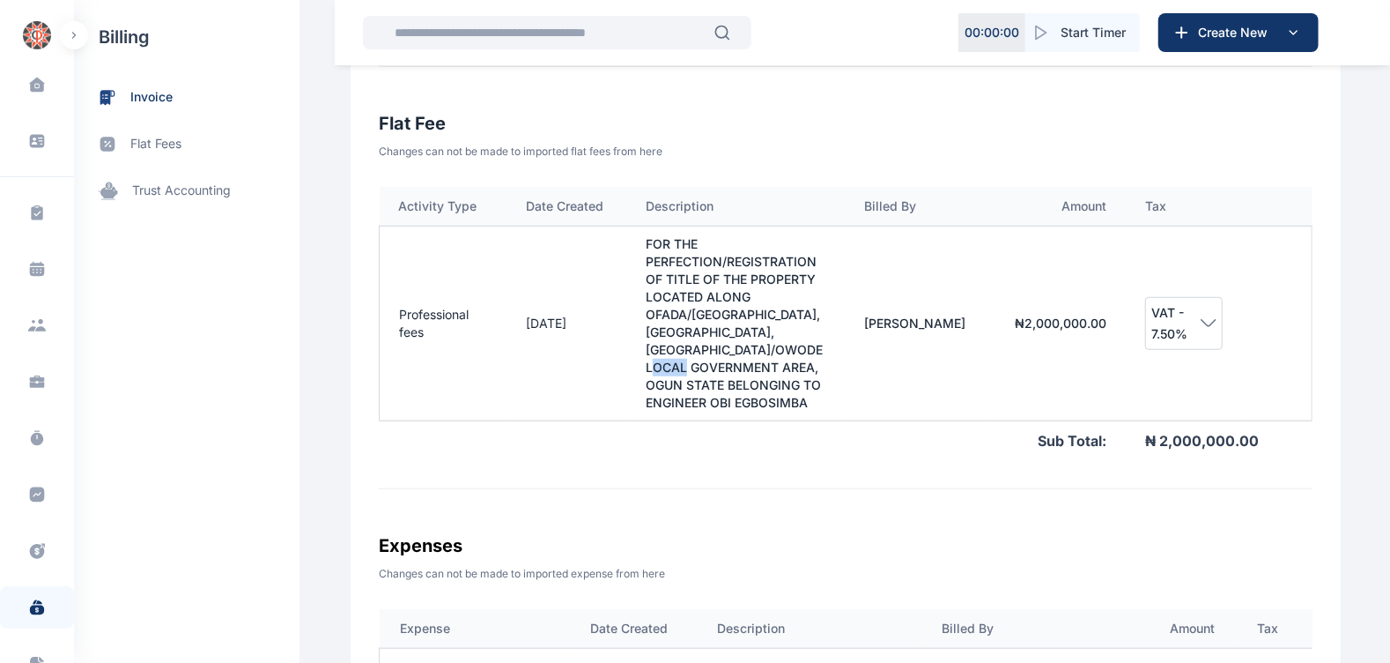
click at [753, 370] on td "FOR THE PERFECTION/REGISTRATION OF TITLE OF THE PROPERTY LOCATED ALONG OFADA/[G…" at bounding box center [736, 323] width 219 height 195
drag, startPoint x: 753, startPoint y: 370, endPoint x: 703, endPoint y: 339, distance: 58.2
click at [703, 339] on td "FOR THE PERFECTION/REGISTRATION OF TITLE OF THE PROPERTY LOCATED ALONG OFADA/[G…" at bounding box center [736, 323] width 219 height 195
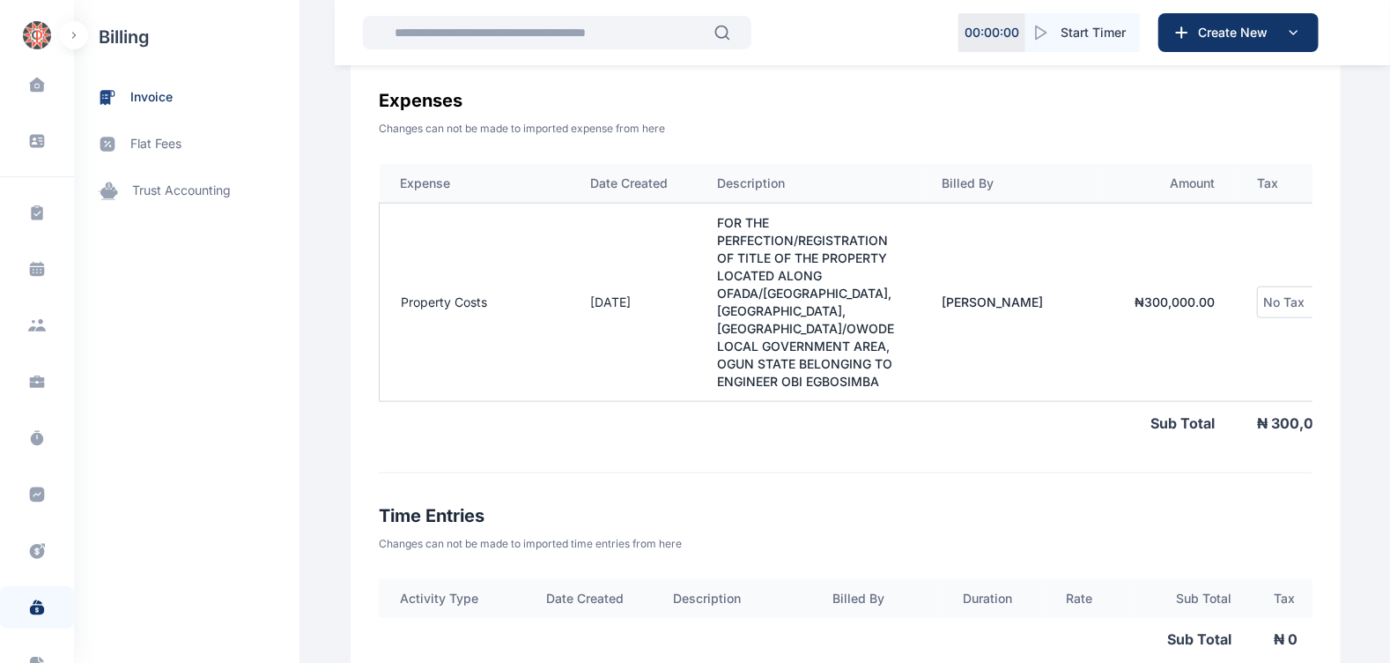
scroll to position [1165, 0]
click at [760, 339] on td "FOR THE PERFECTION/REGISTRATION OF TITLE OF THE PROPERTY LOCATED ALONG OFADA/[G…" at bounding box center [808, 301] width 225 height 198
drag, startPoint x: 760, startPoint y: 339, endPoint x: 886, endPoint y: 352, distance: 125.8
click at [886, 352] on td "FOR THE PERFECTION/REGISTRATION OF TITLE OF THE PROPERTY LOCATED ALONG OFADA/[G…" at bounding box center [808, 301] width 225 height 198
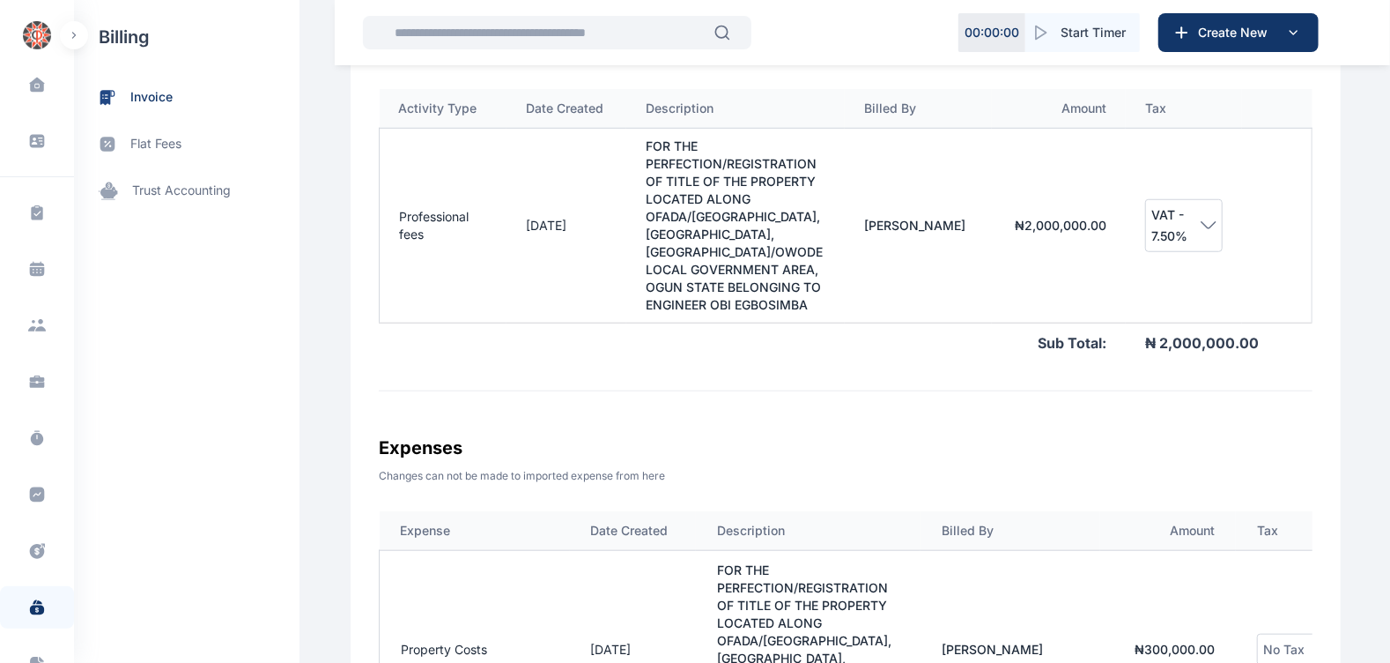
scroll to position [819, 0]
click at [753, 239] on td "FOR THE PERFECTION/REGISTRATION OF TITLE OF THE PROPERTY LOCATED ALONG OFADA/[G…" at bounding box center [736, 223] width 219 height 195
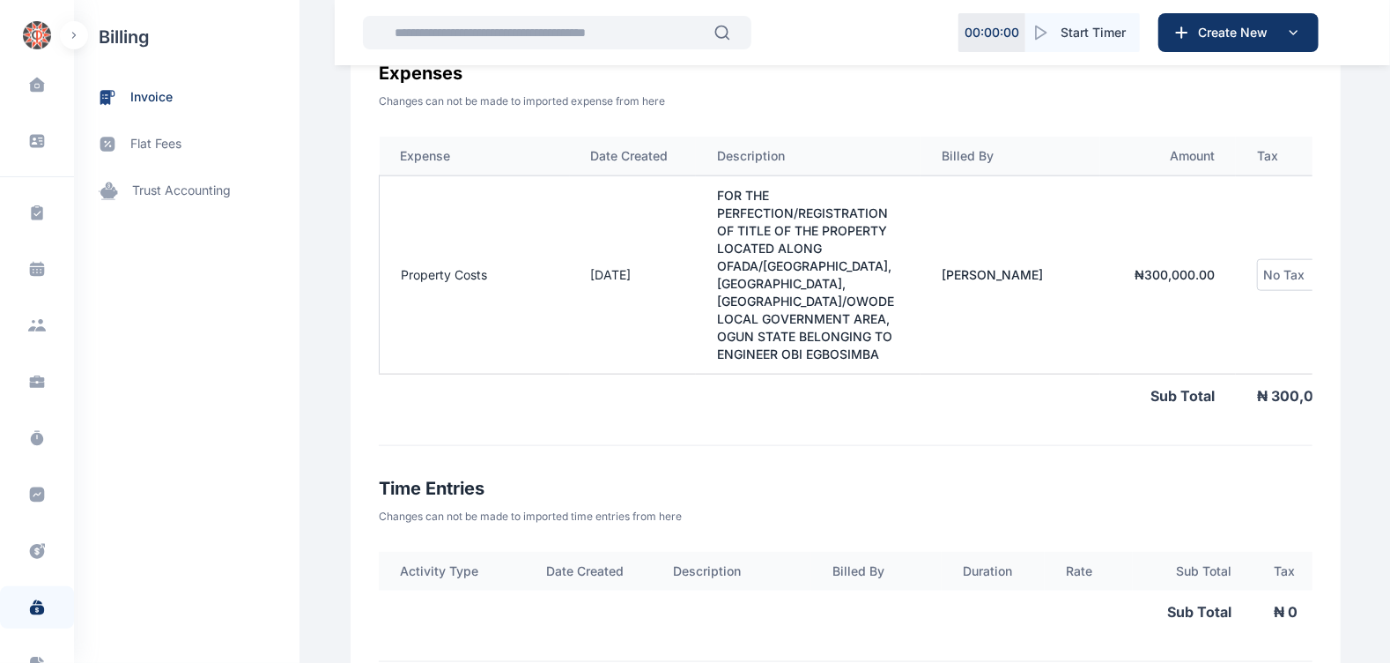
scroll to position [1193, 0]
